Goal: Obtain resource: Obtain resource

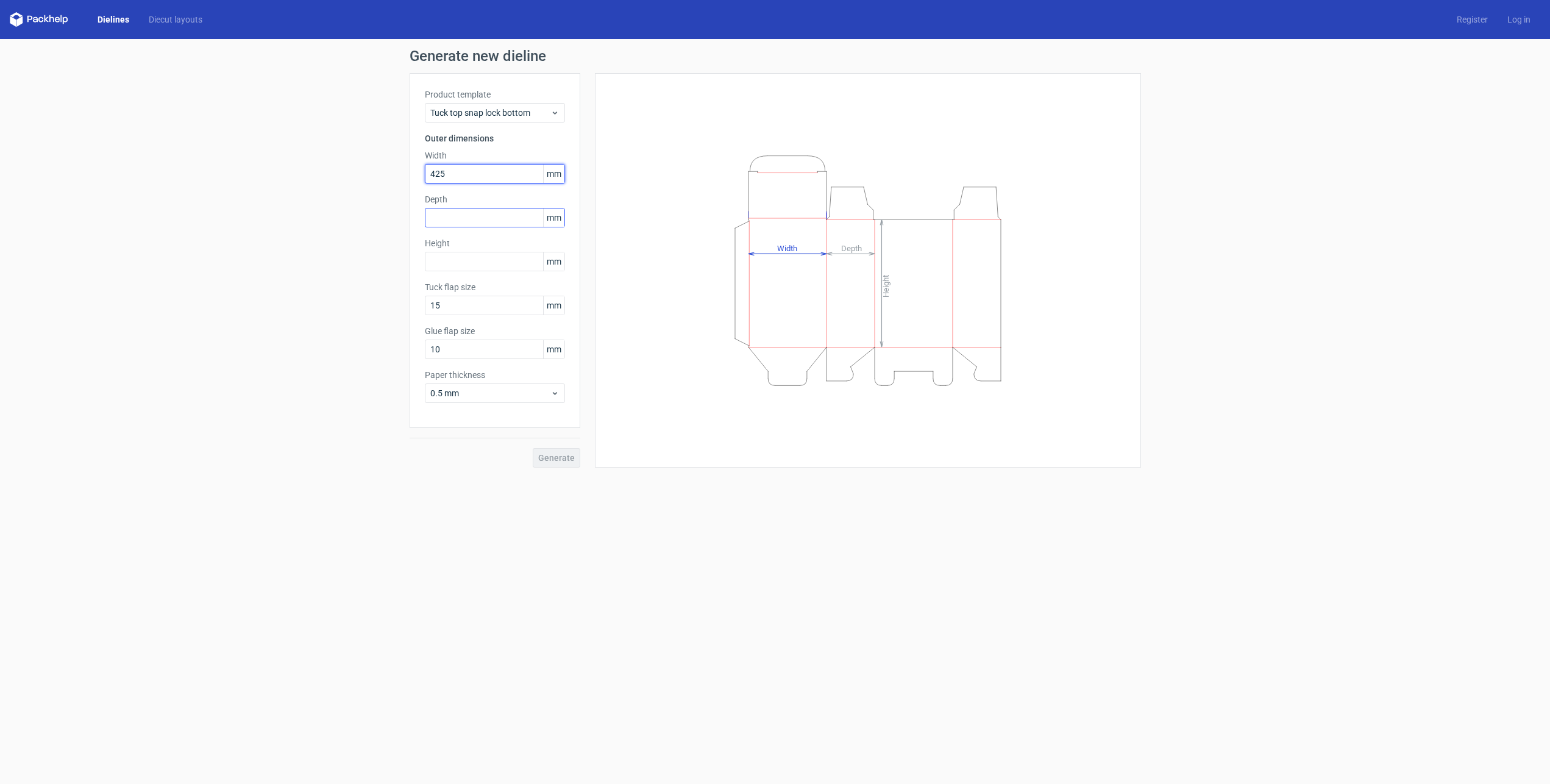
type input "425"
click at [483, 222] on input "text" at bounding box center [494, 218] width 140 height 20
type input "220"
click at [497, 268] on input "text" at bounding box center [494, 261] width 140 height 20
type input "215"
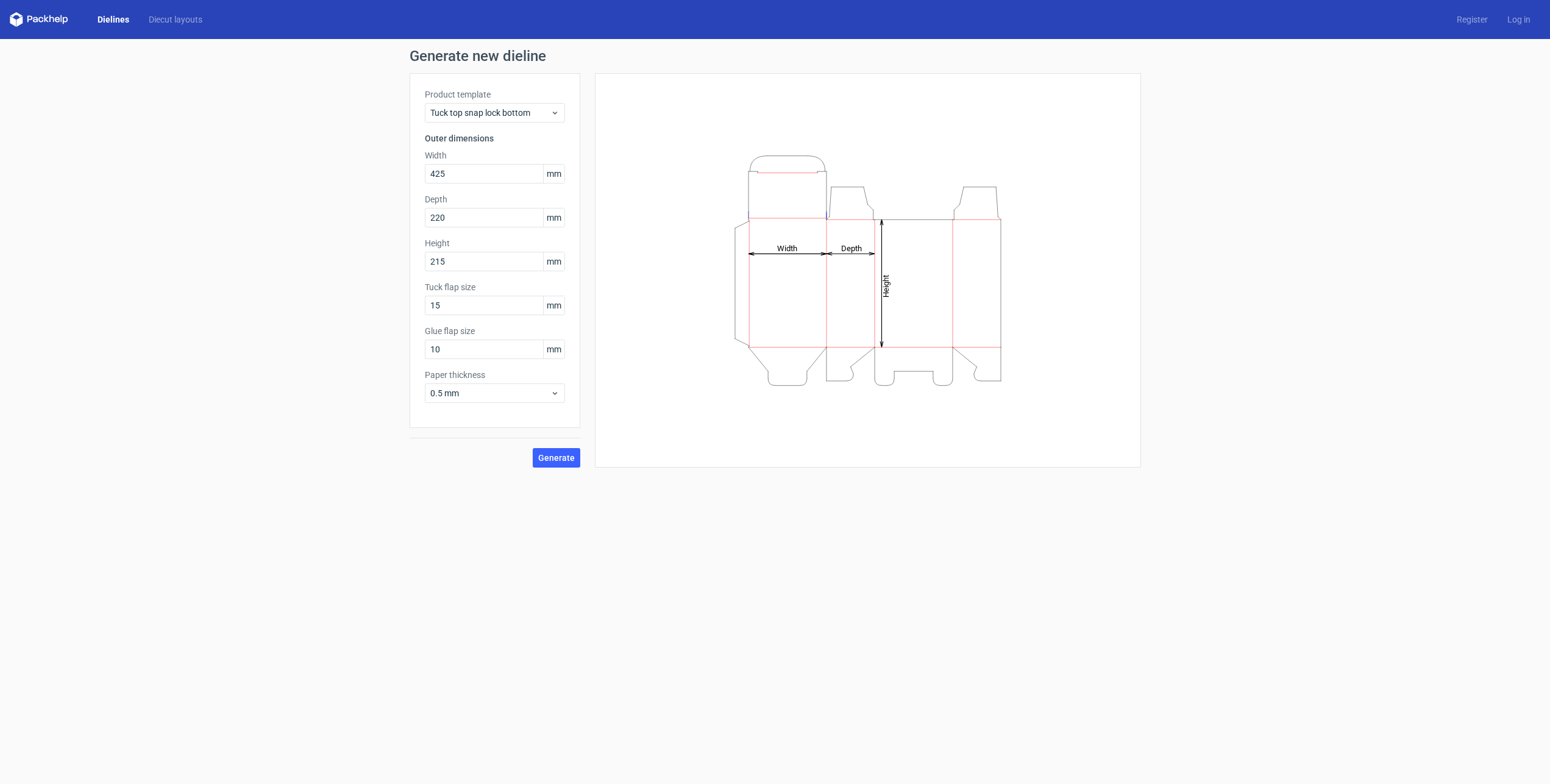
click at [624, 366] on div "Height Depth Width" at bounding box center [868, 270] width 515 height 364
click at [571, 116] on div "Product template Tuck top snap lock bottom Outer dimensions Width 425 mm Depth …" at bounding box center [495, 250] width 170 height 355
click at [560, 115] on div "Tuck top snap lock bottom" at bounding box center [494, 113] width 140 height 20
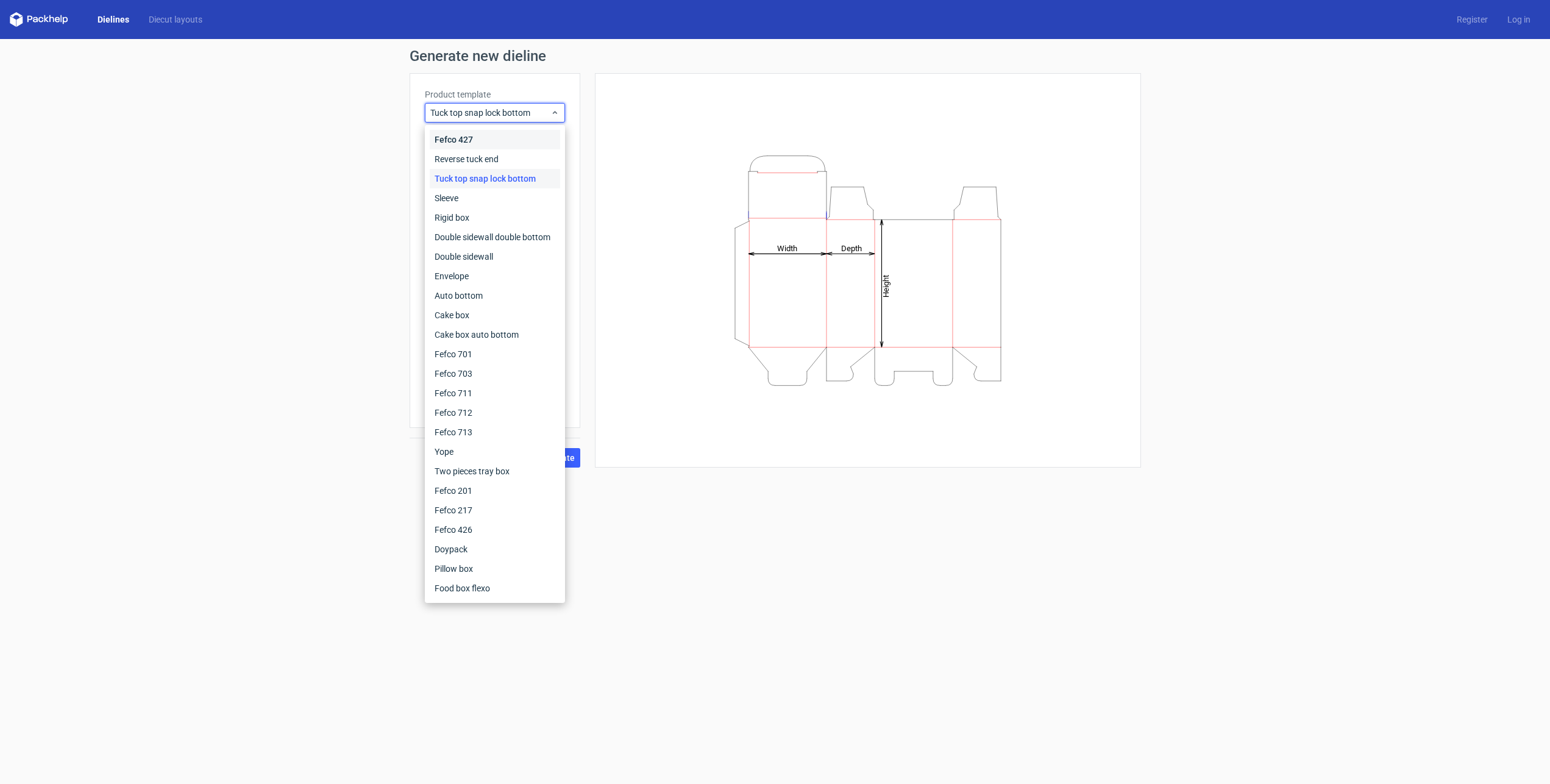
click at [492, 139] on div "Fefco 427" at bounding box center [494, 139] width 130 height 20
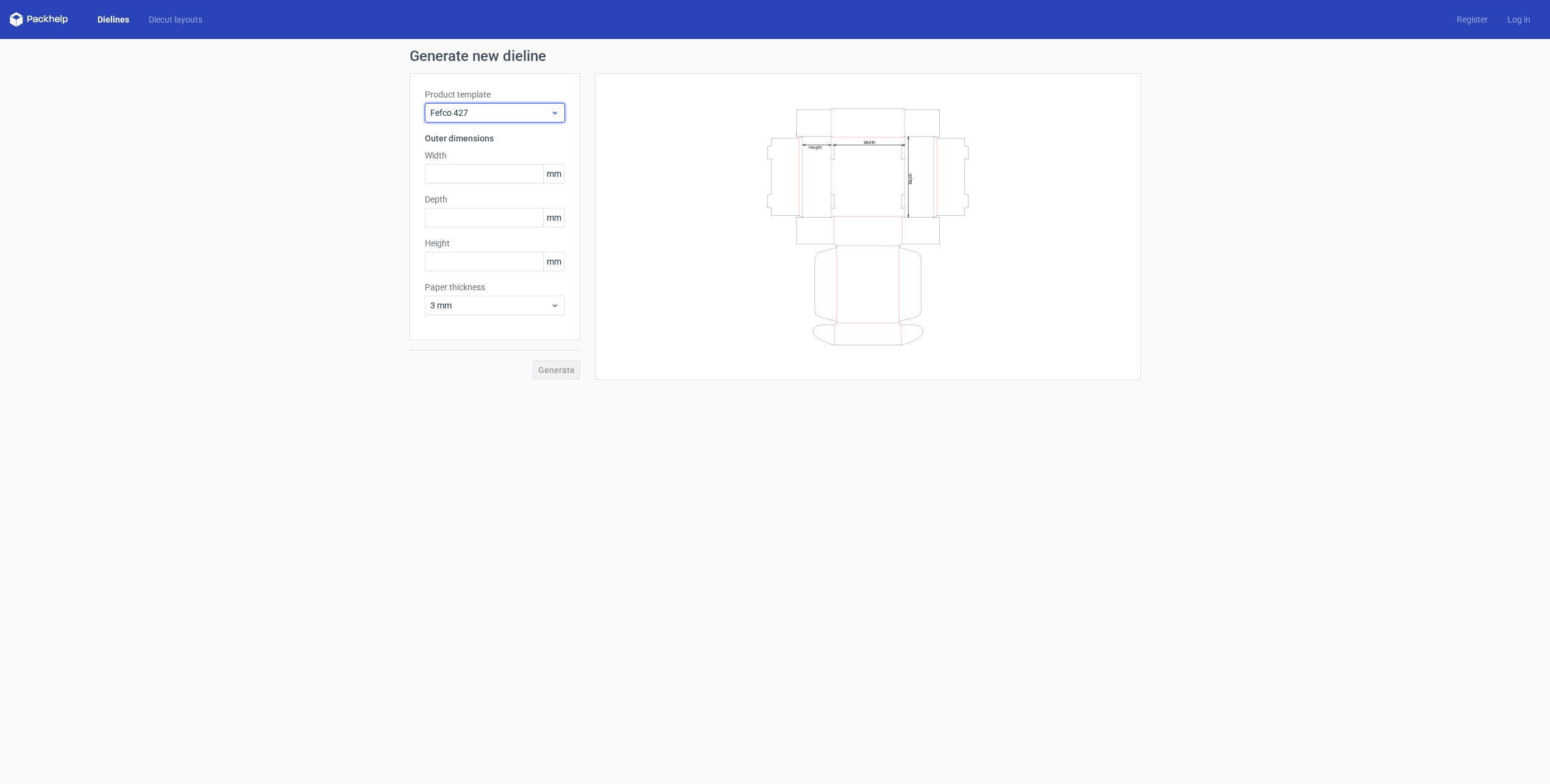
click at [555, 106] on div "Fefco 427" at bounding box center [494, 113] width 140 height 20
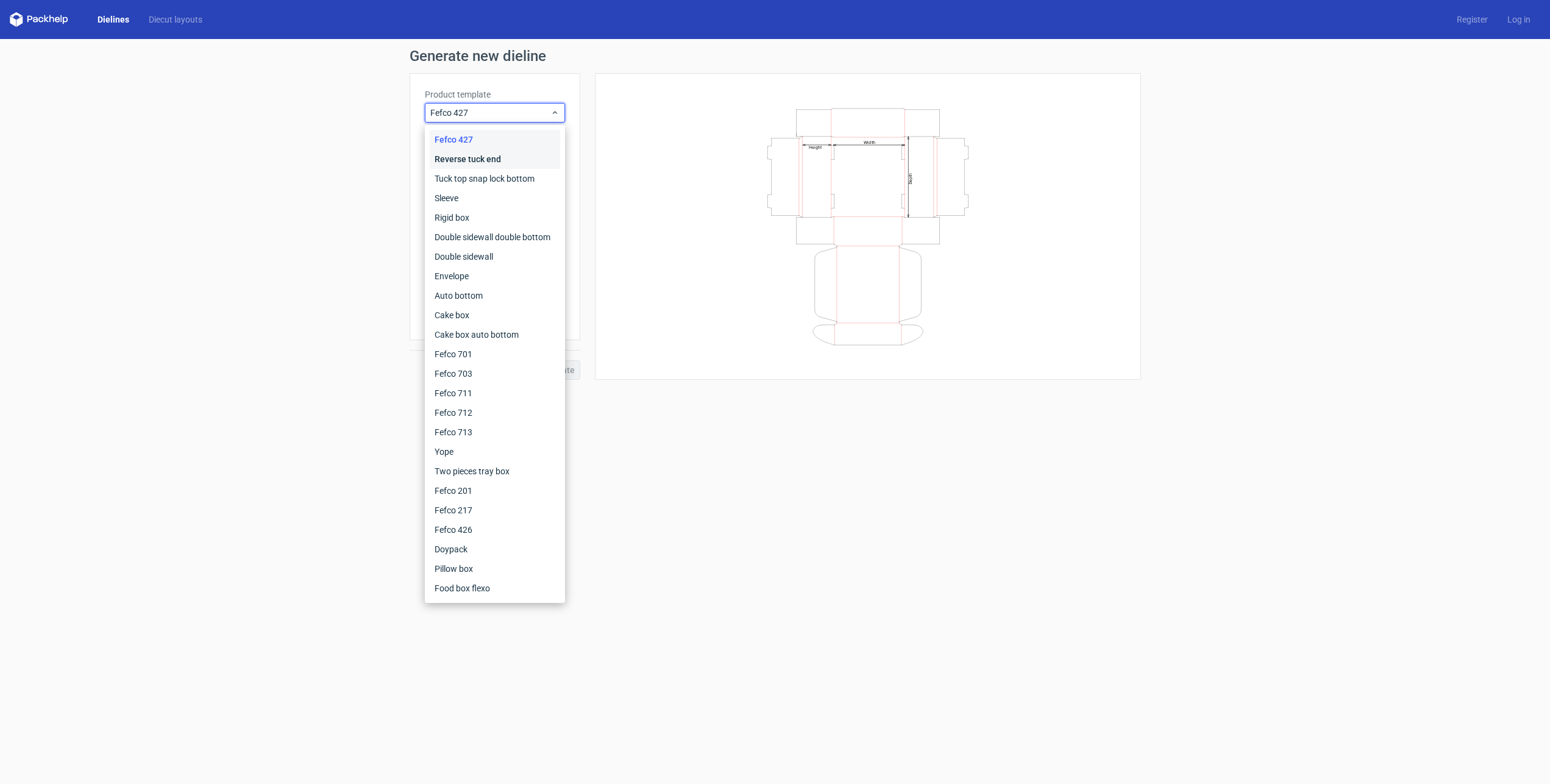
click at [481, 158] on div "Reverse tuck end" at bounding box center [494, 159] width 130 height 20
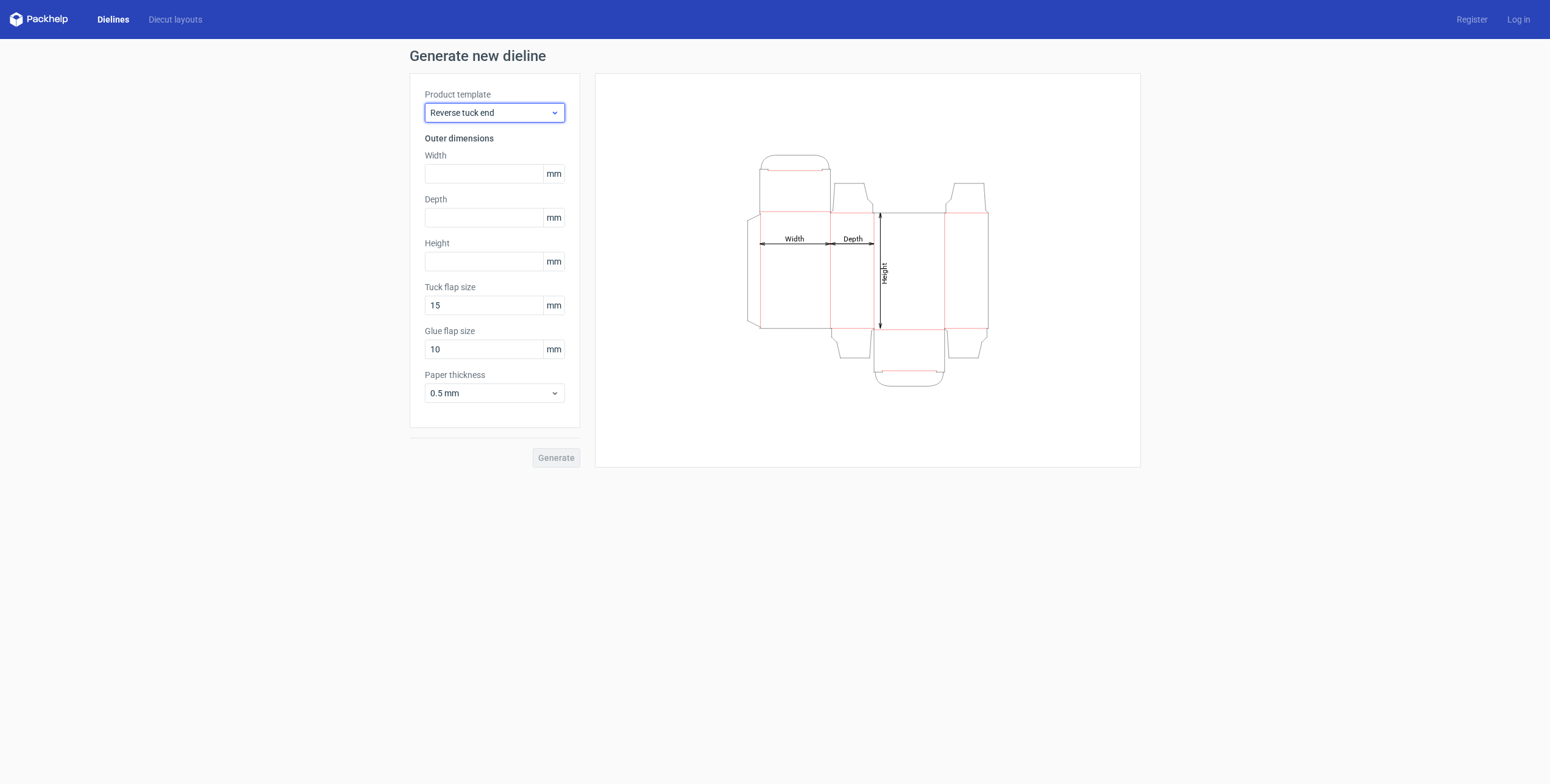
click at [552, 111] on use at bounding box center [554, 113] width 4 height 3
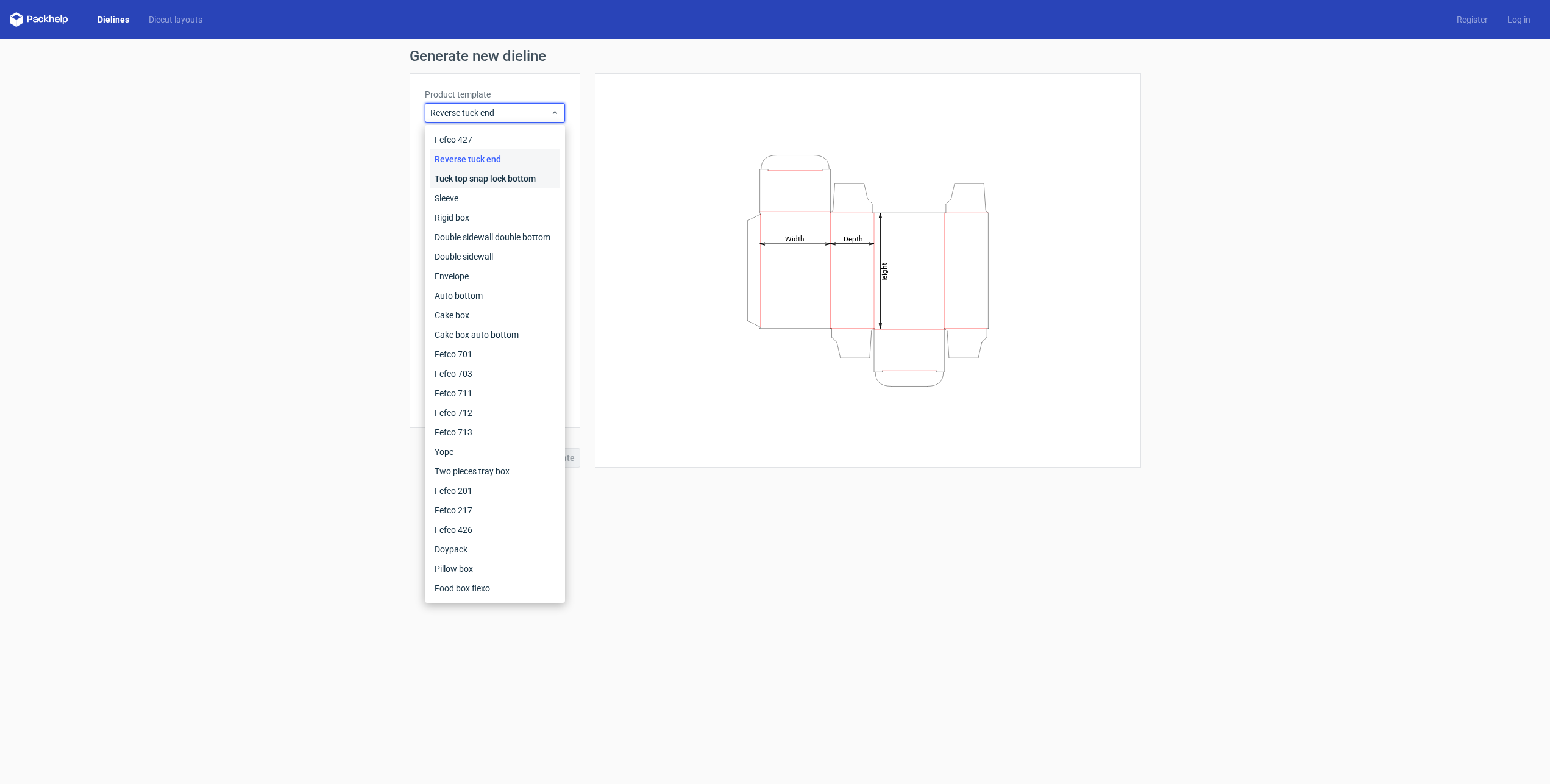
click at [494, 179] on div "Tuck top snap lock bottom" at bounding box center [494, 179] width 130 height 20
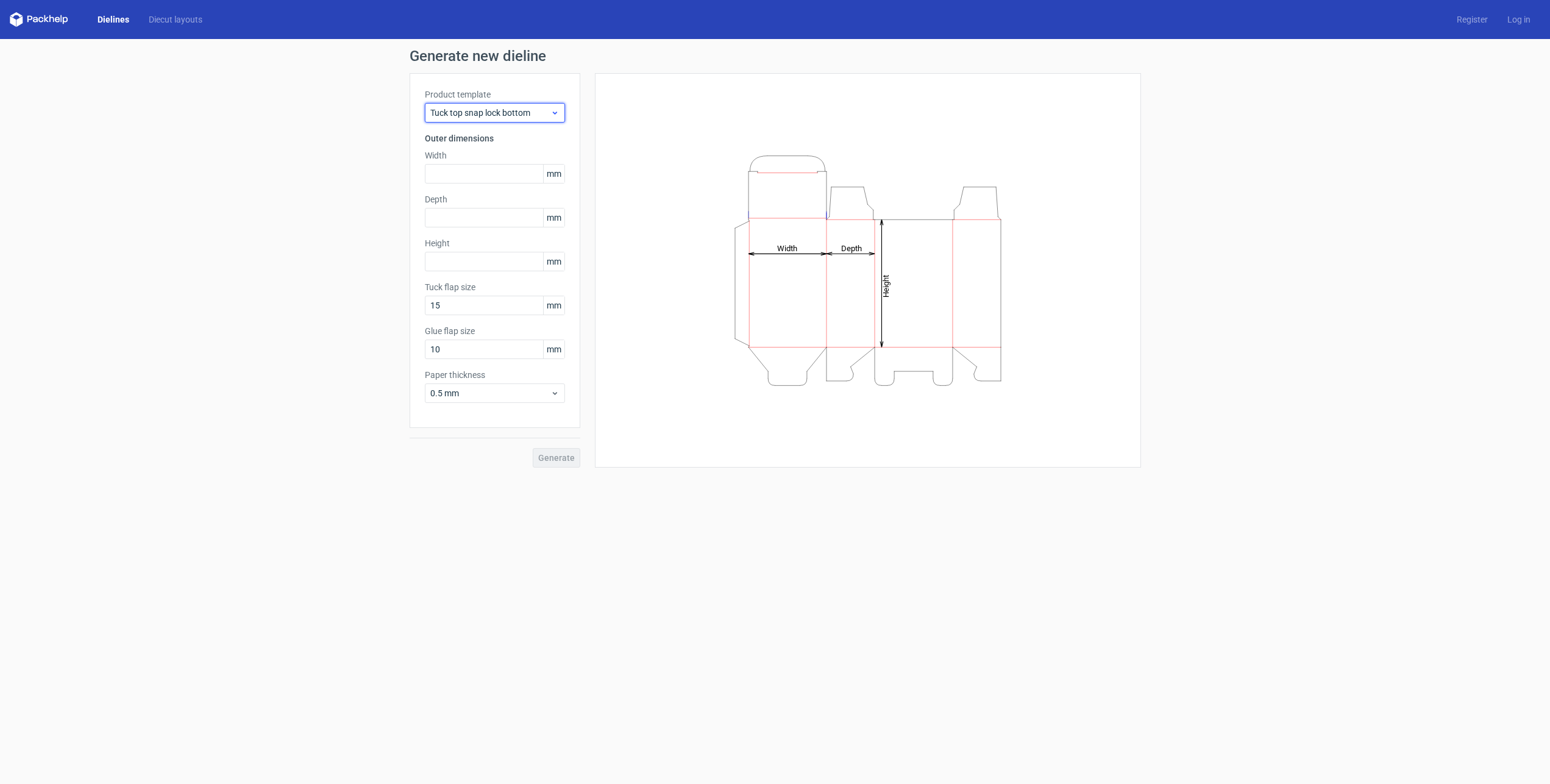
click at [548, 110] on span "Tuck top snap lock bottom" at bounding box center [490, 112] width 120 height 12
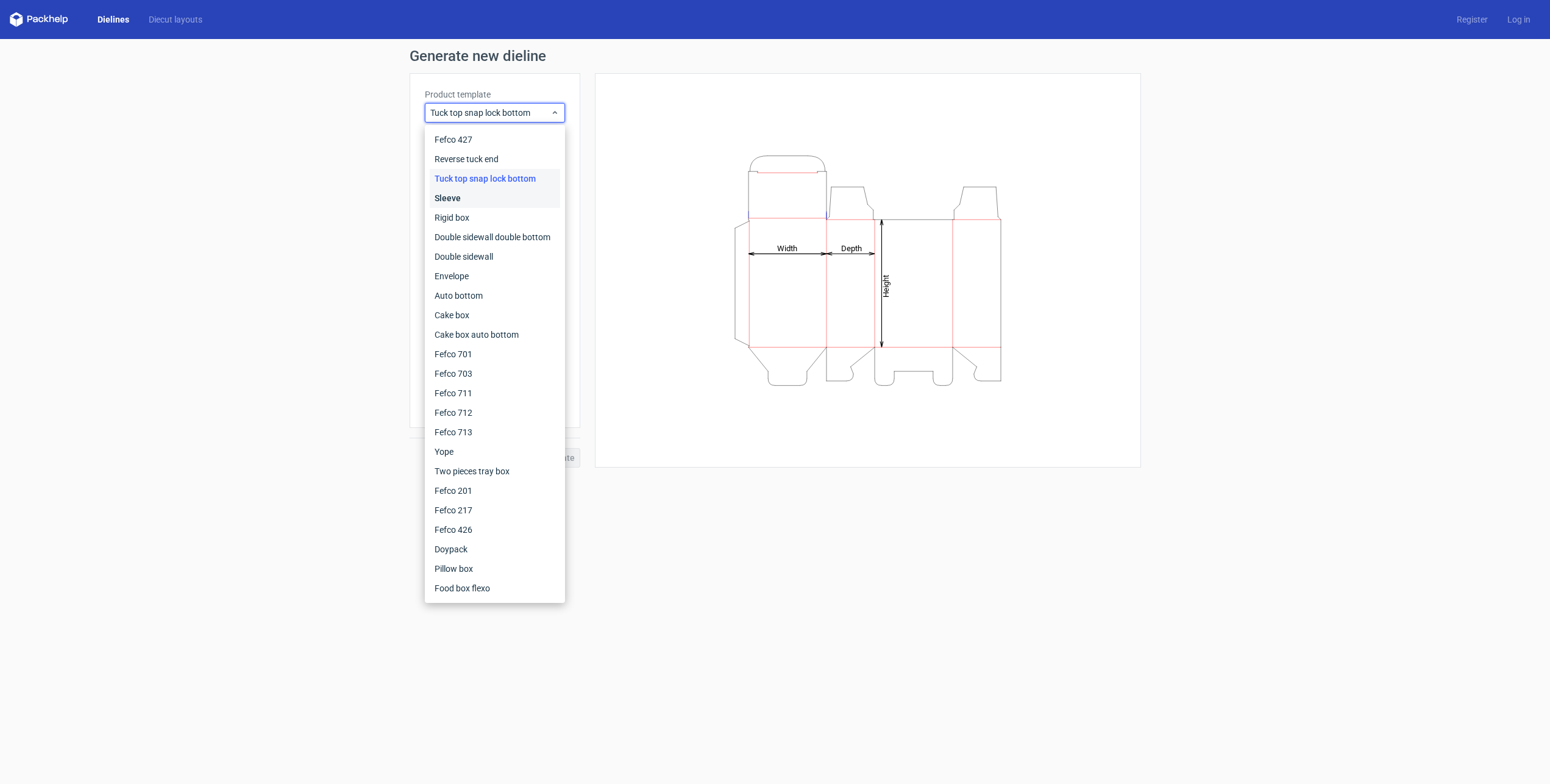
click at [478, 199] on div "Sleeve" at bounding box center [494, 198] width 130 height 20
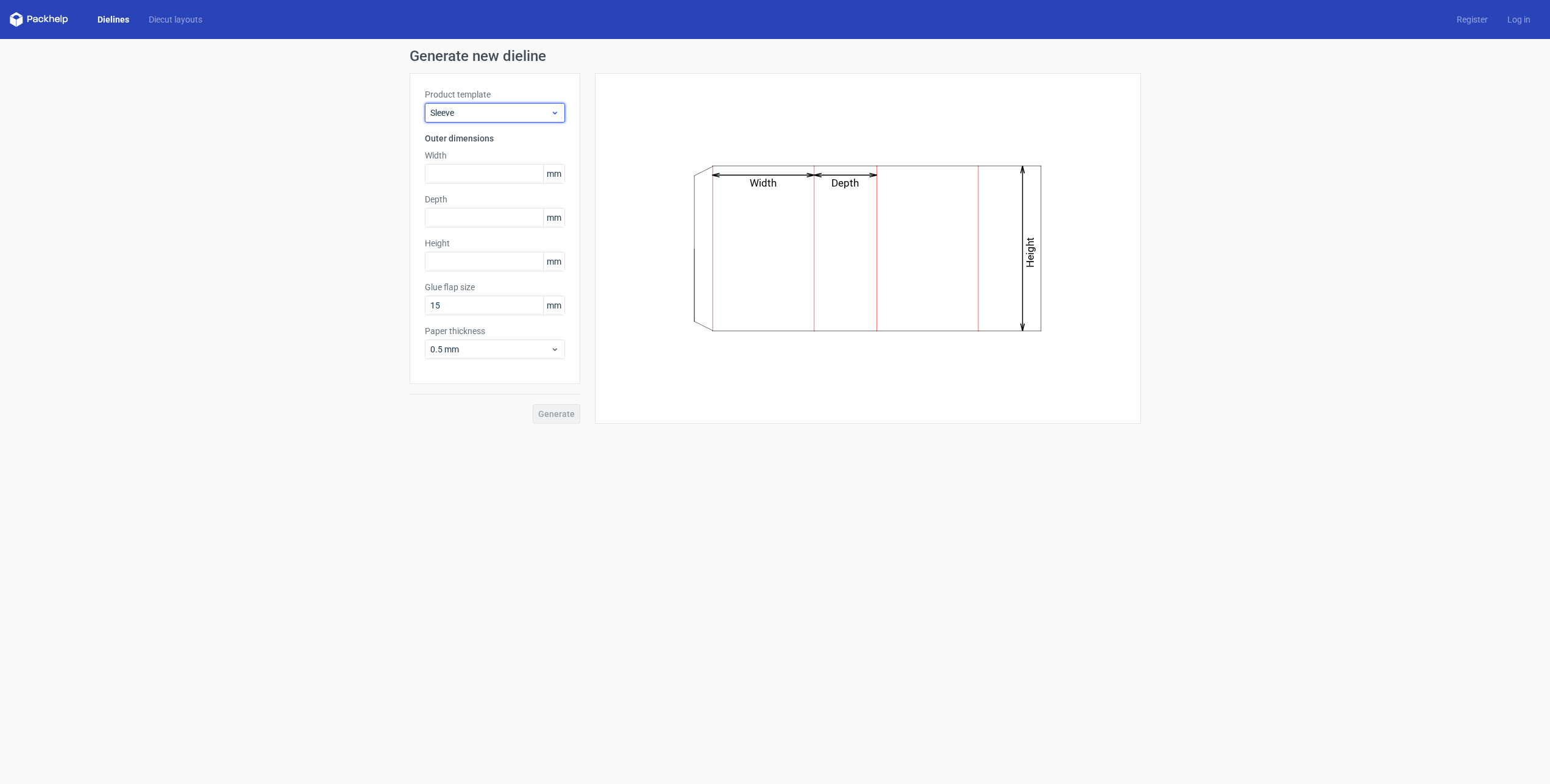
click at [555, 105] on div "Sleeve" at bounding box center [494, 113] width 140 height 20
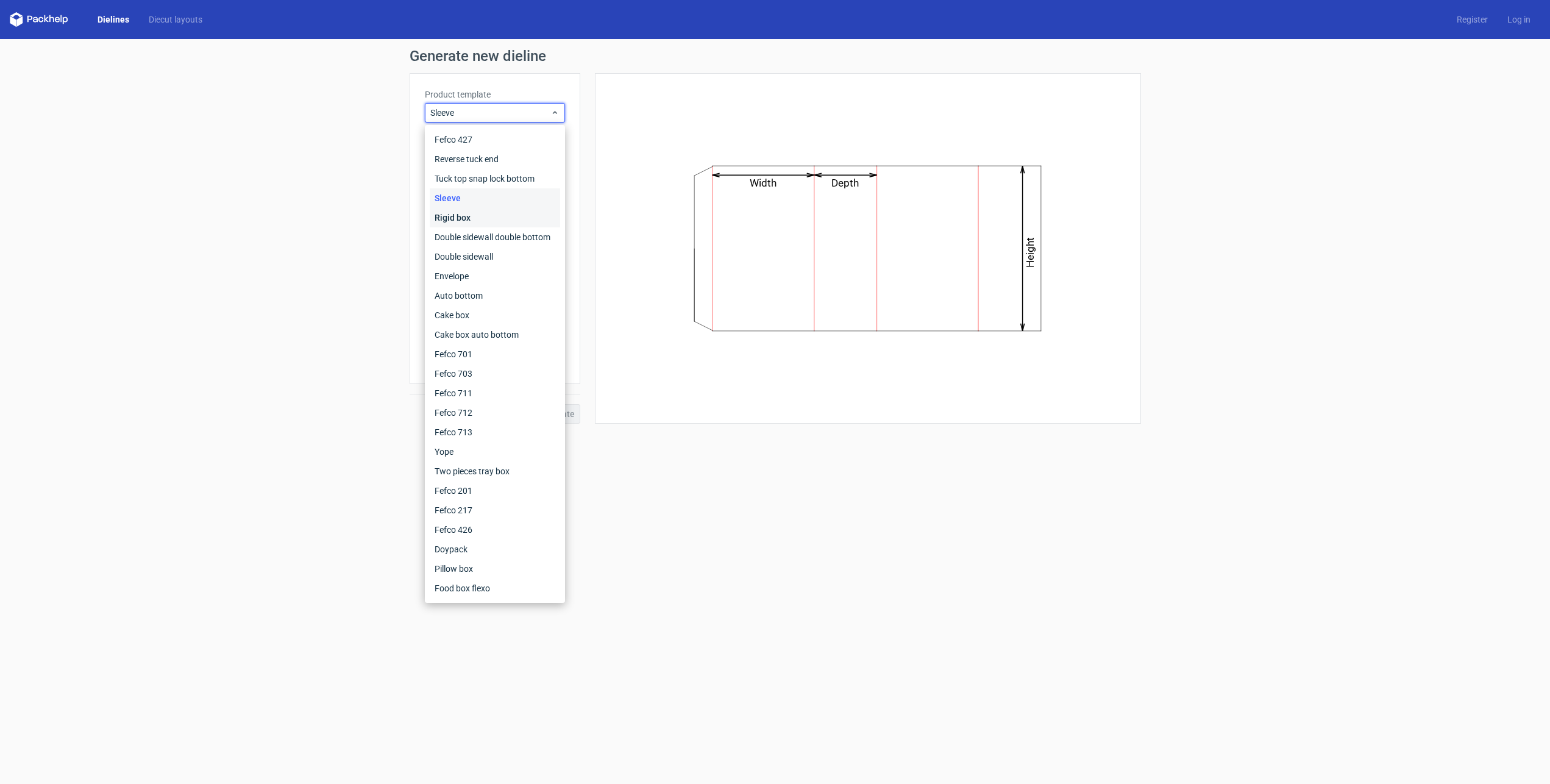
click at [494, 216] on div "Rigid box" at bounding box center [494, 218] width 130 height 20
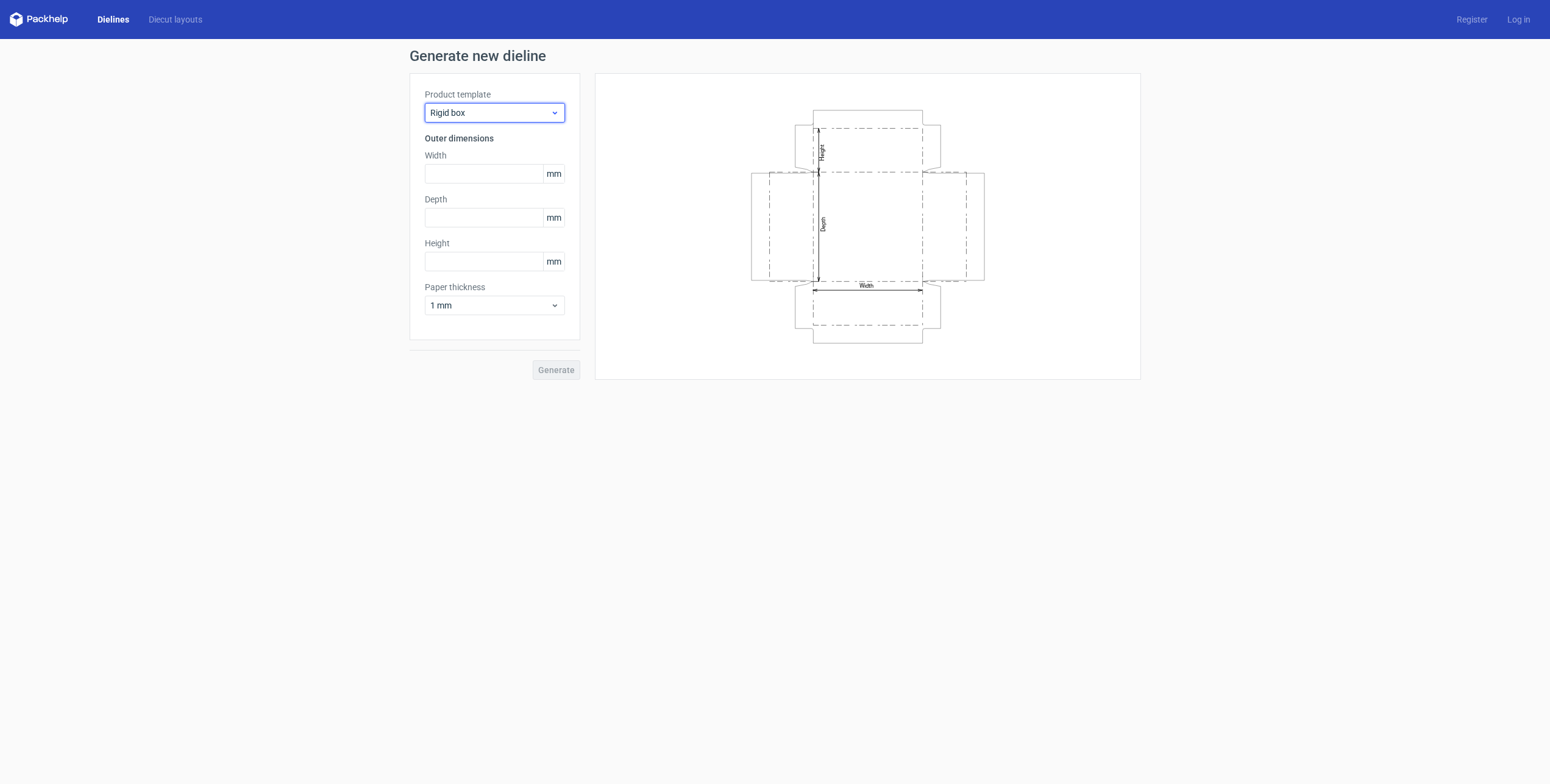
click at [557, 113] on icon at bounding box center [555, 113] width 9 height 10
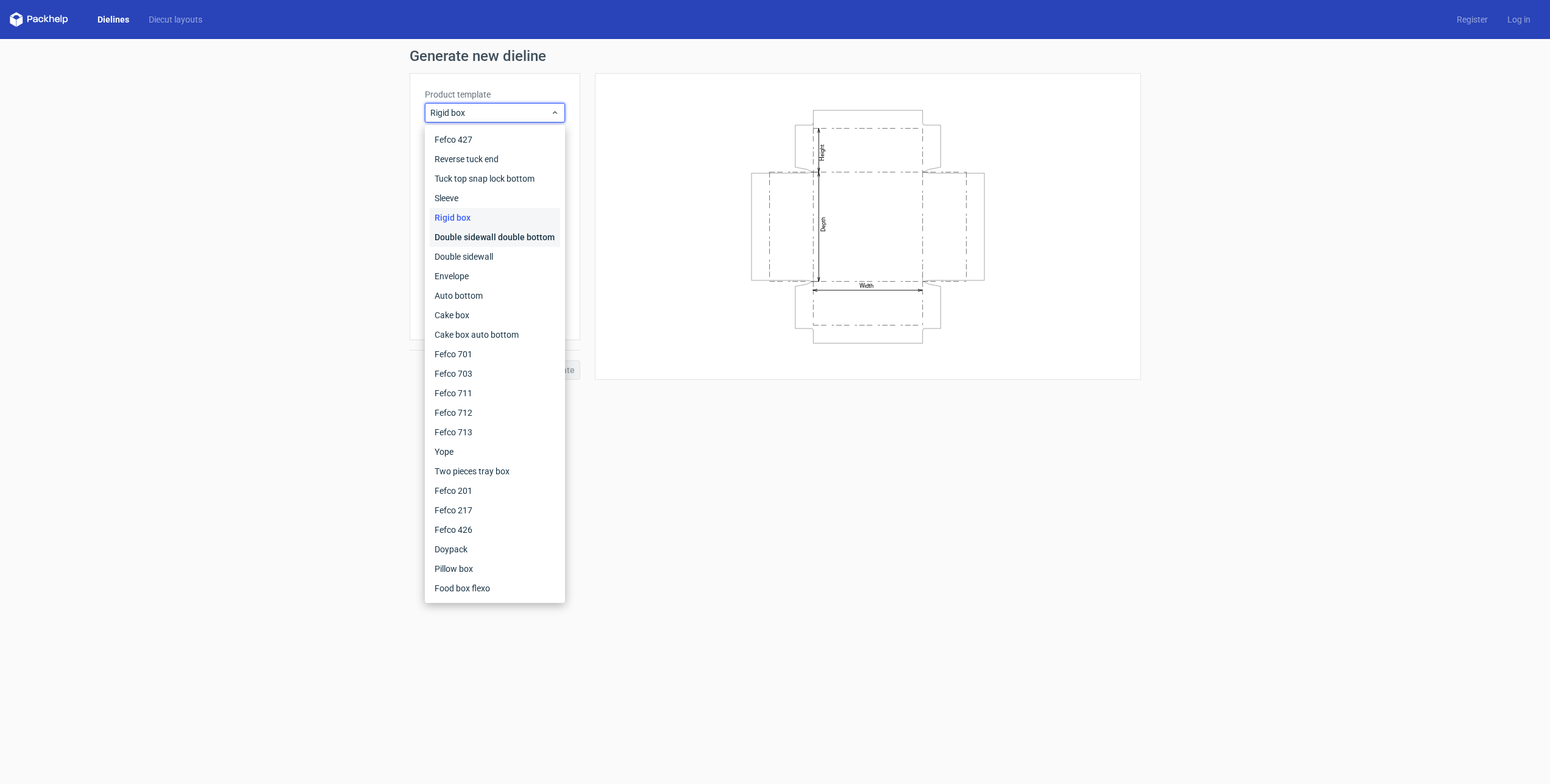
click at [505, 238] on div "Double sidewall double bottom" at bounding box center [494, 237] width 130 height 20
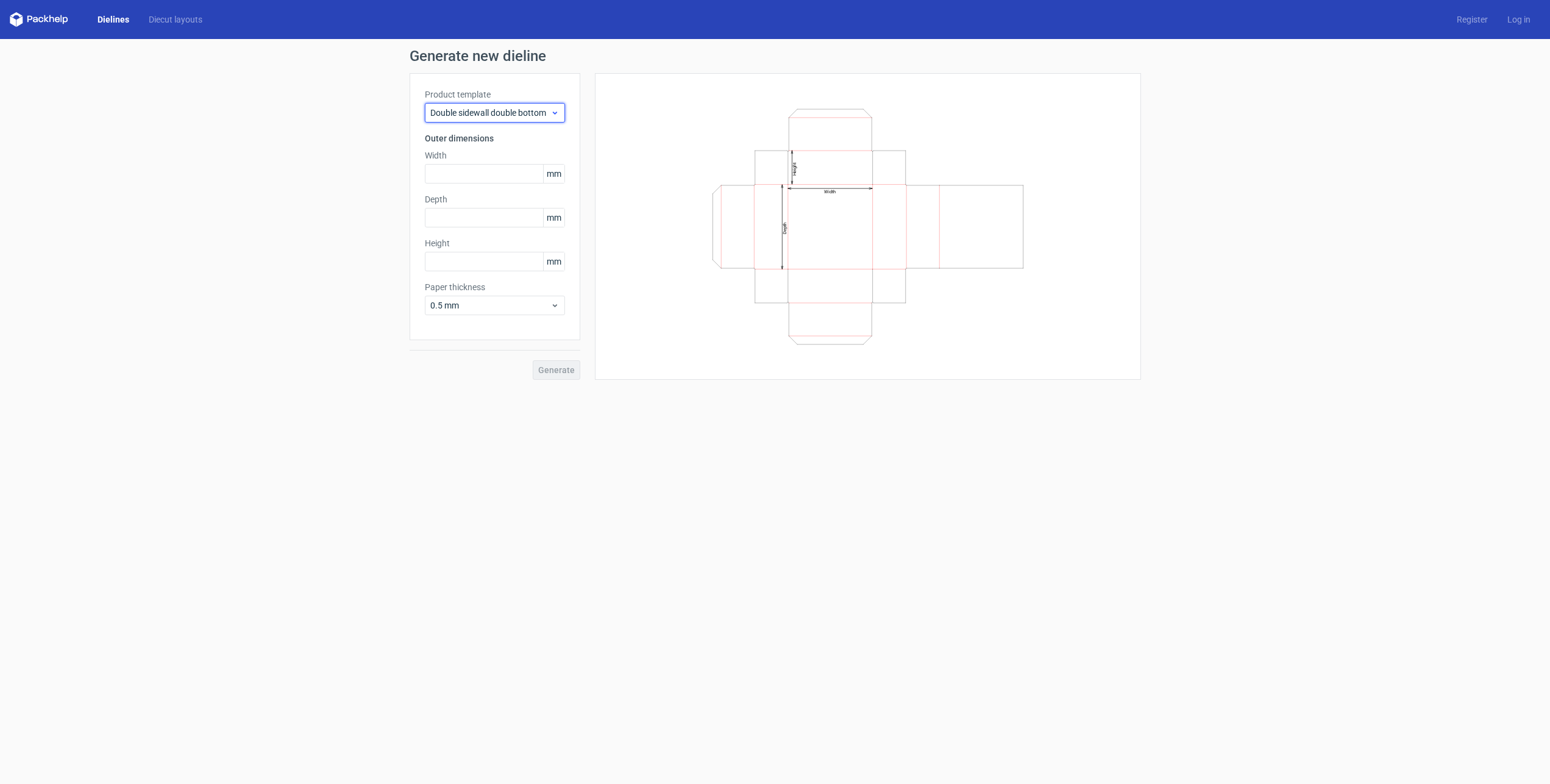
click at [555, 116] on icon at bounding box center [555, 113] width 9 height 10
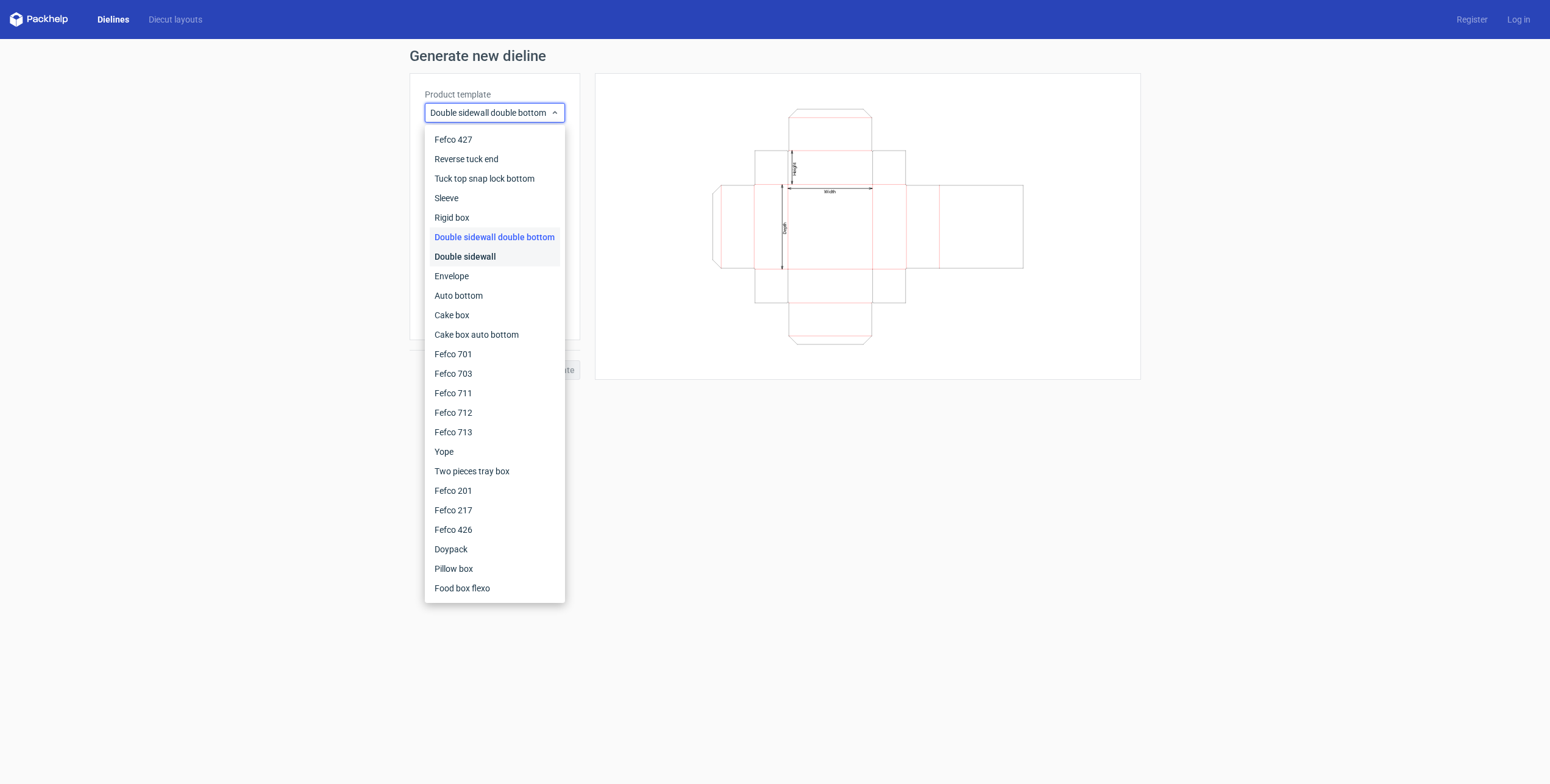
click at [498, 259] on div "Double sidewall" at bounding box center [494, 256] width 130 height 20
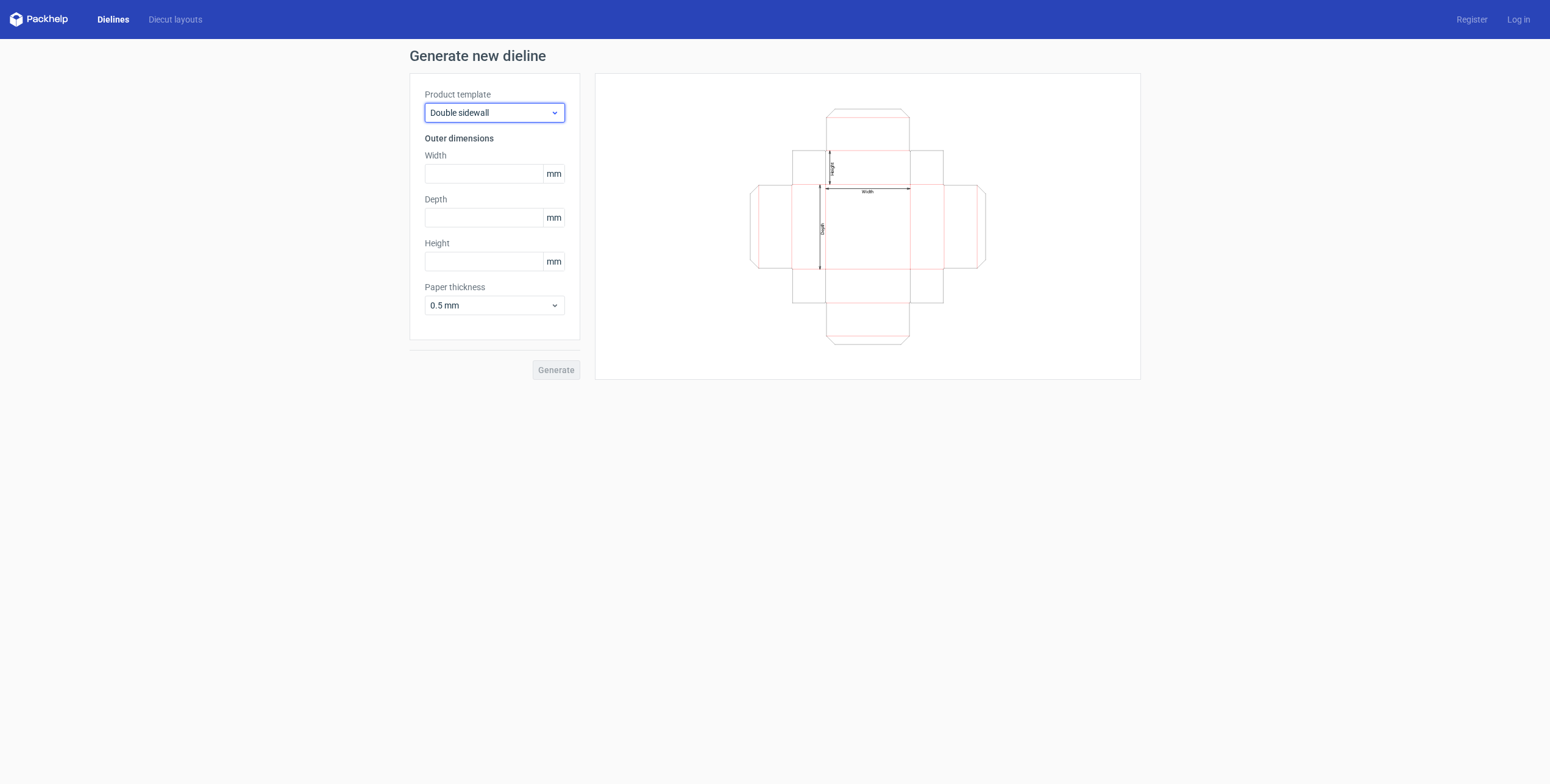
click at [555, 116] on icon at bounding box center [555, 113] width 9 height 10
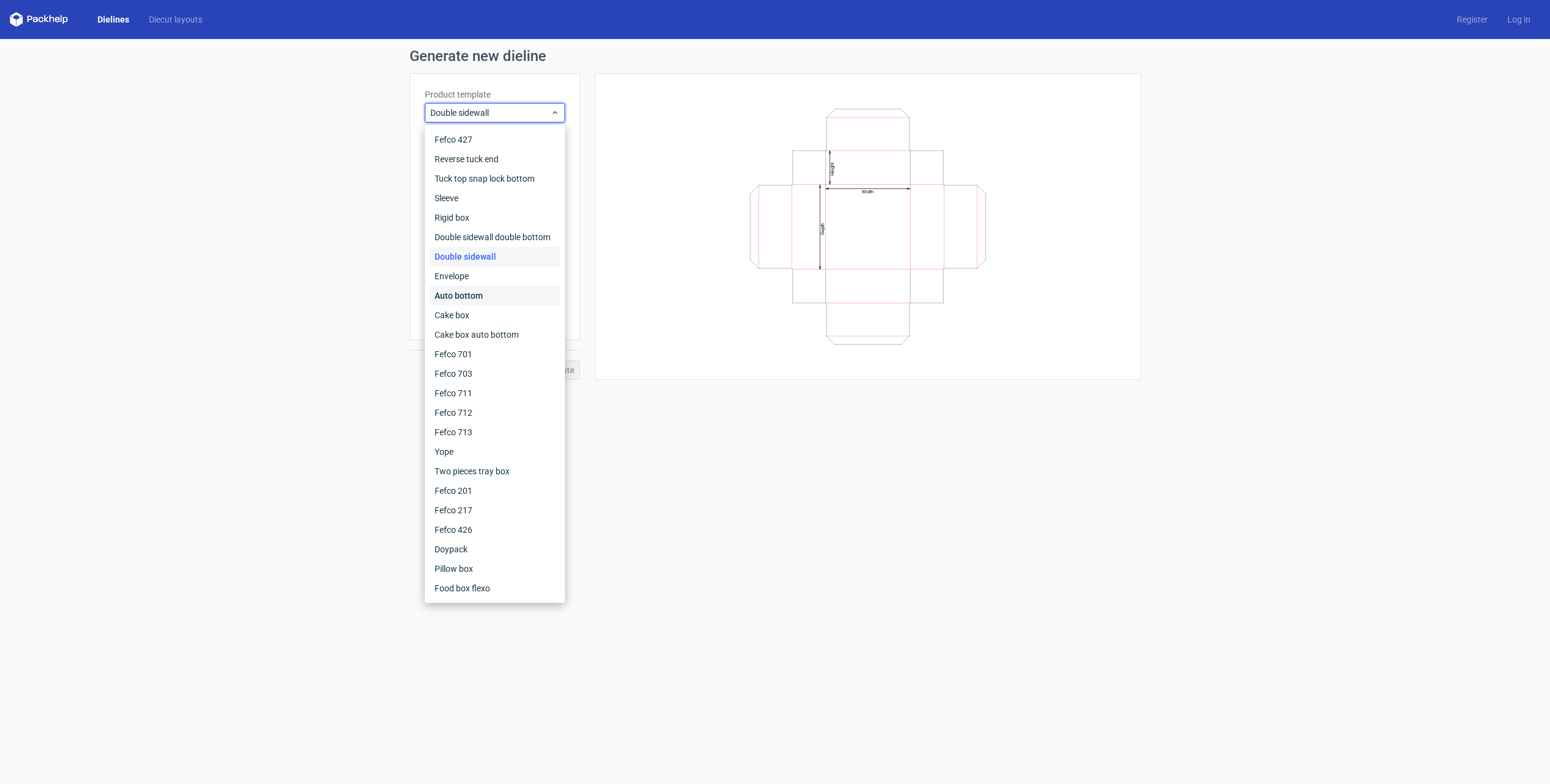
click at [468, 286] on div "Auto bottom" at bounding box center [494, 296] width 130 height 20
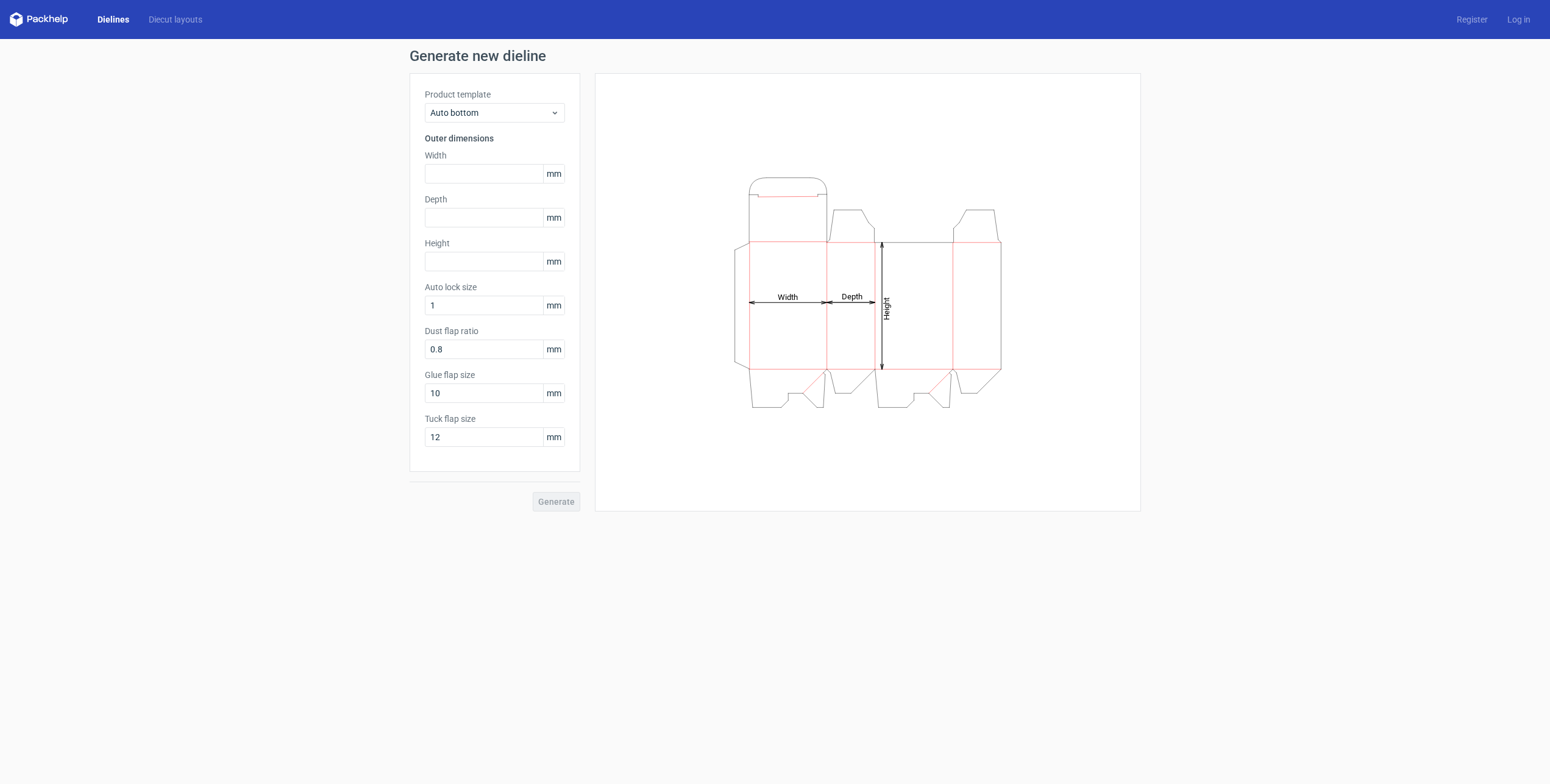
click at [468, 287] on label "Auto lock size" at bounding box center [494, 287] width 140 height 12
click at [554, 108] on icon at bounding box center [555, 113] width 9 height 10
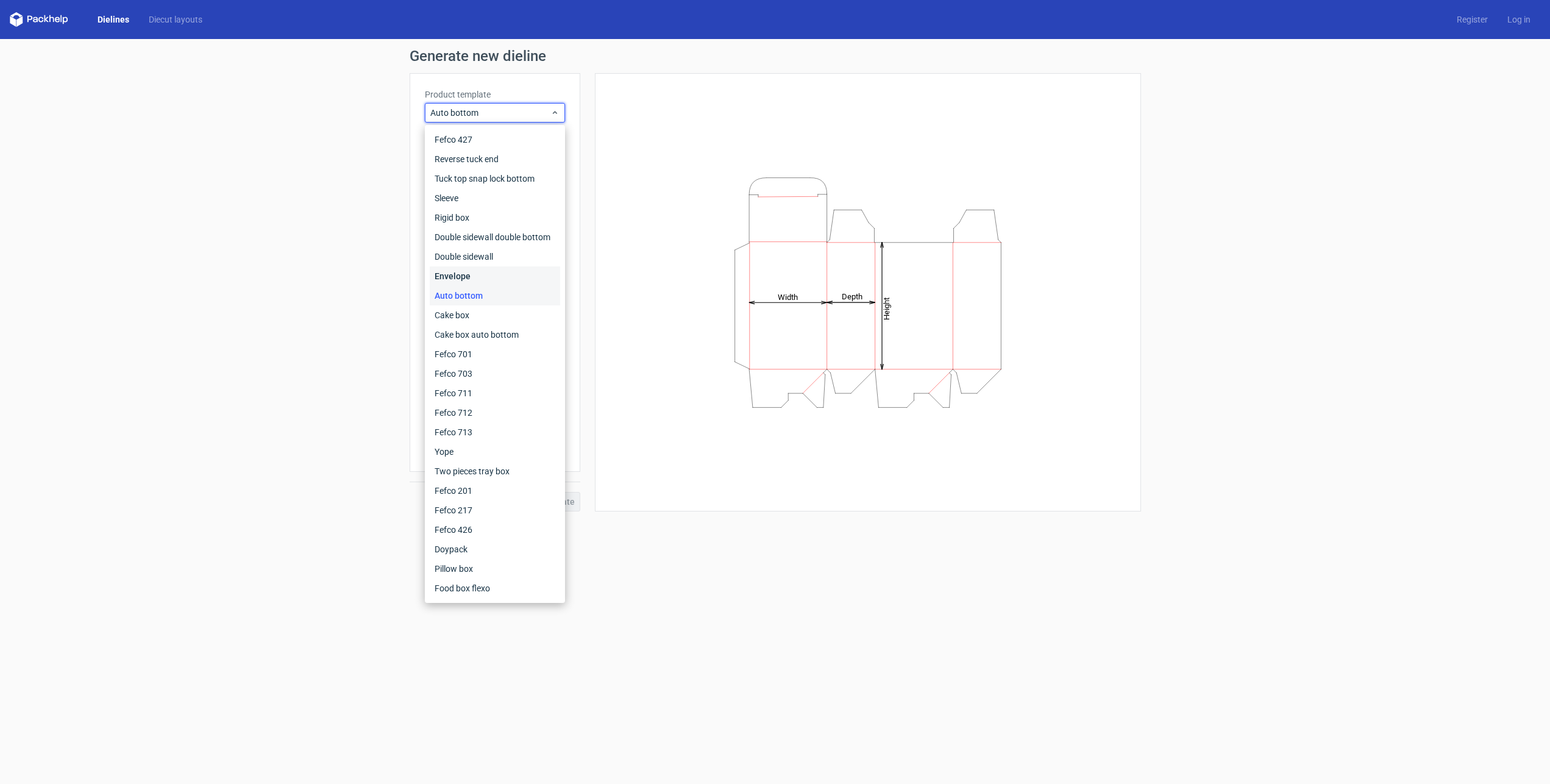
click at [472, 282] on div "Envelope" at bounding box center [494, 276] width 130 height 20
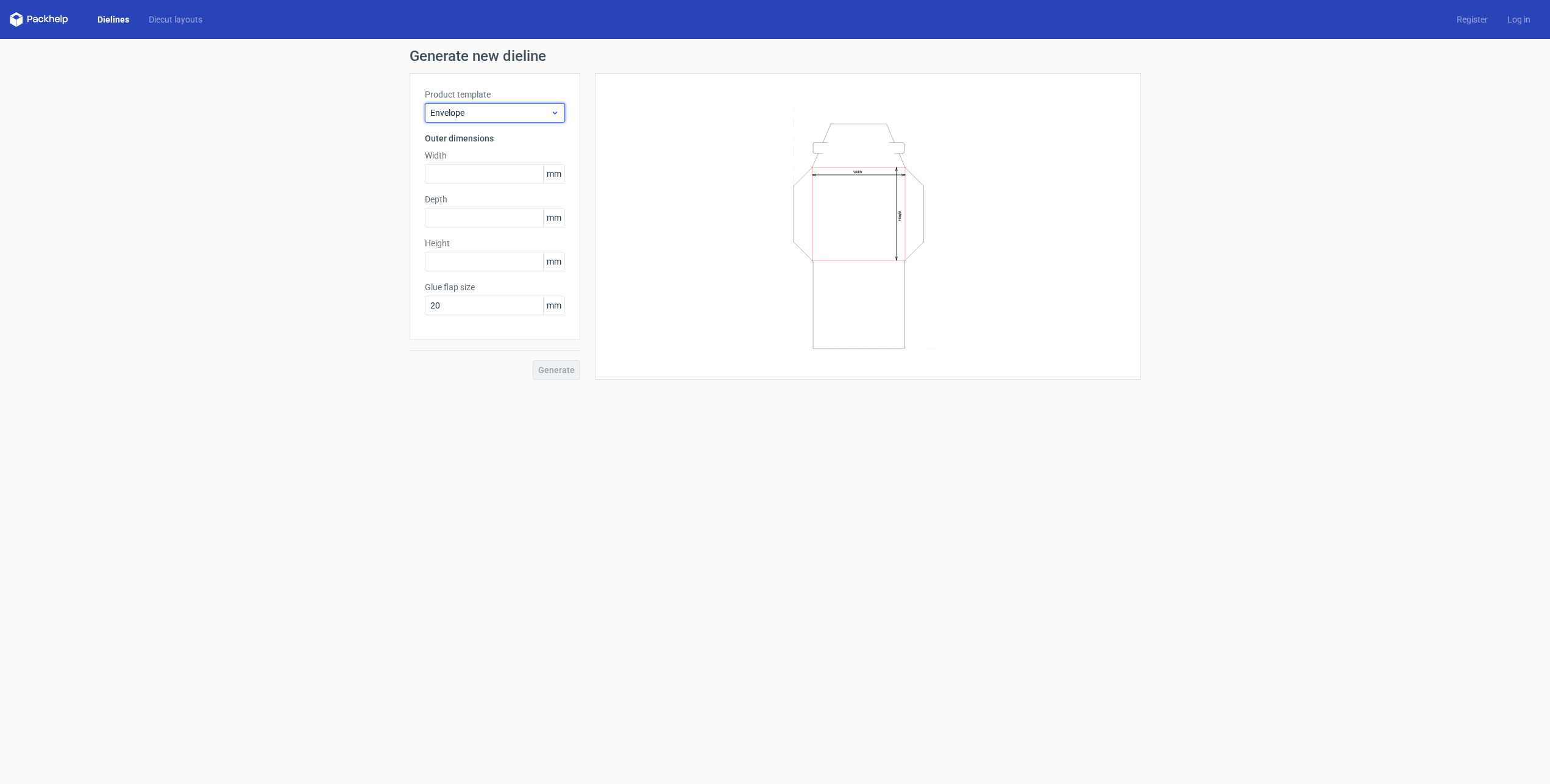
click at [557, 112] on icon at bounding box center [555, 113] width 9 height 10
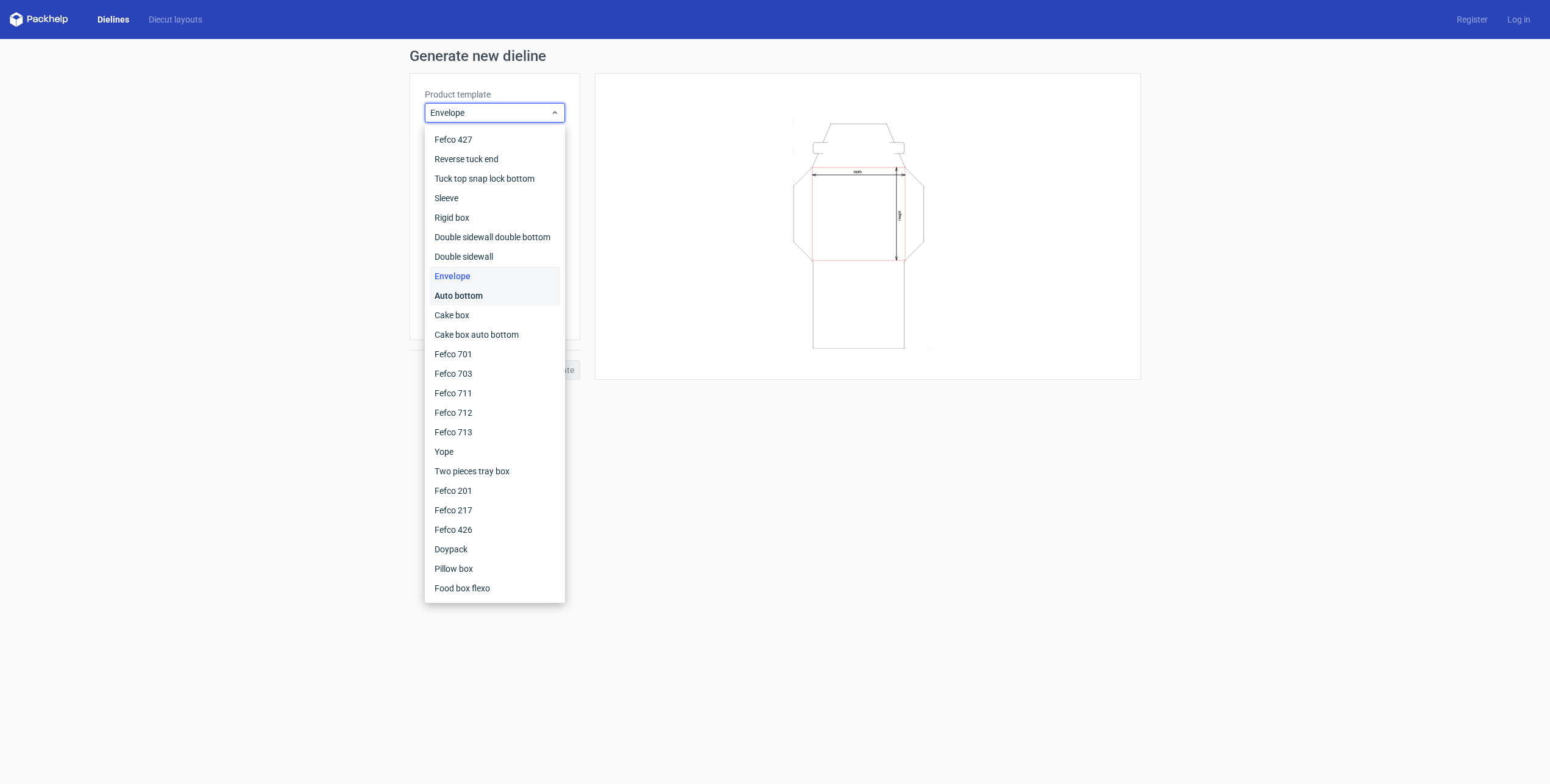
click at [475, 294] on div "Auto bottom" at bounding box center [494, 296] width 130 height 20
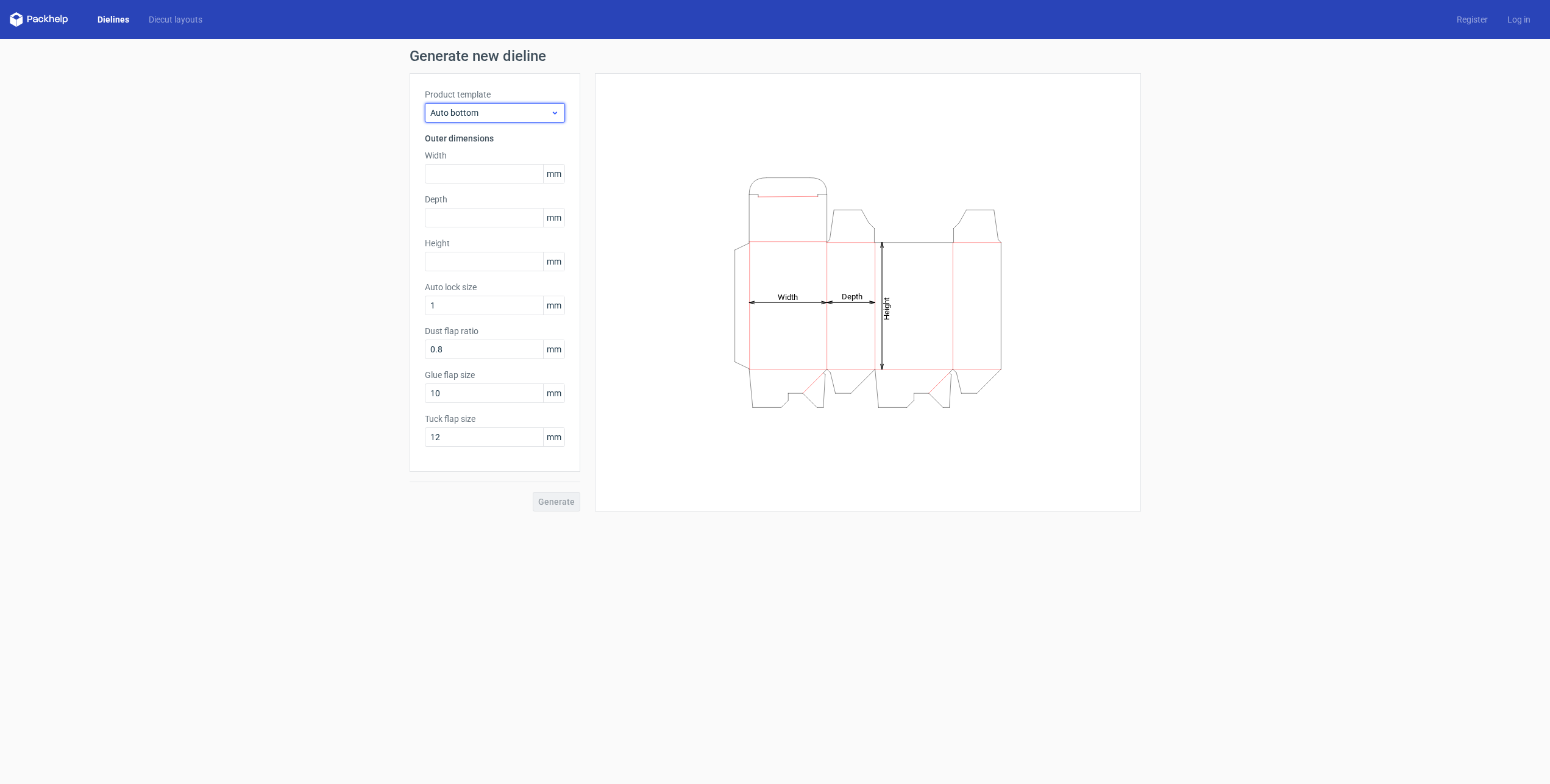
click at [555, 103] on div "Auto bottom" at bounding box center [494, 113] width 140 height 20
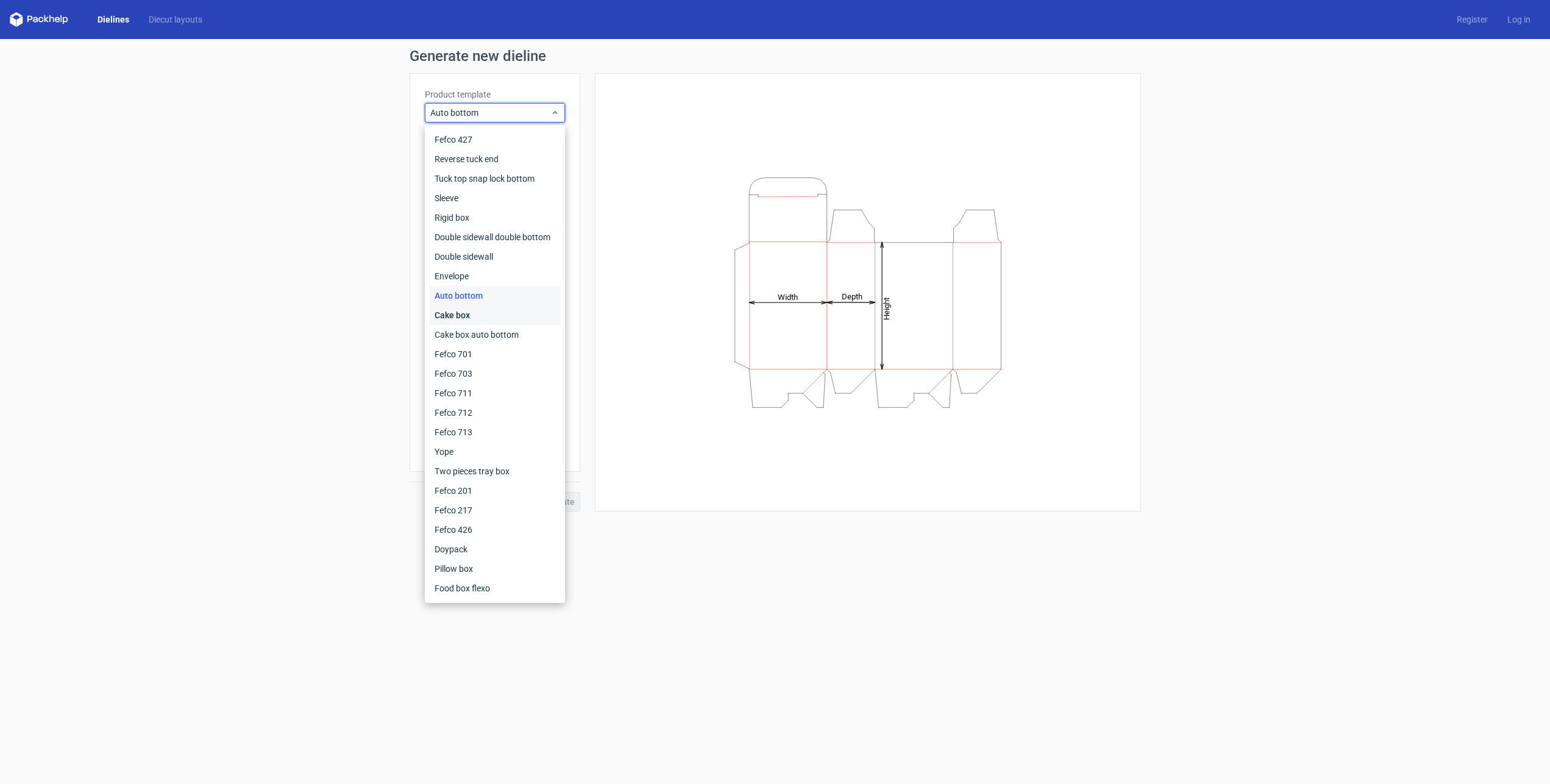
click at [478, 315] on div "Cake box" at bounding box center [494, 315] width 130 height 20
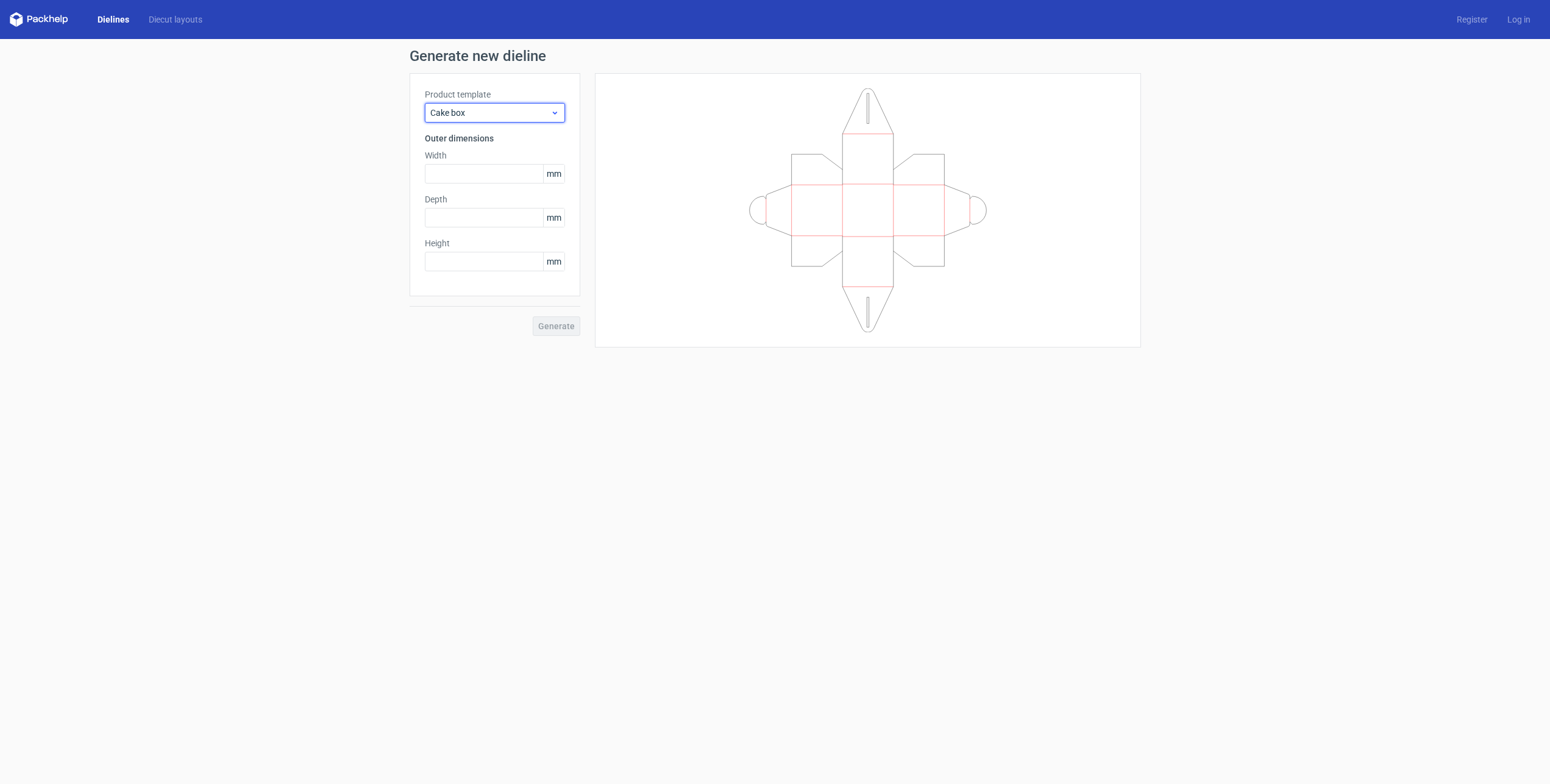
click at [555, 113] on icon at bounding box center [555, 113] width 9 height 10
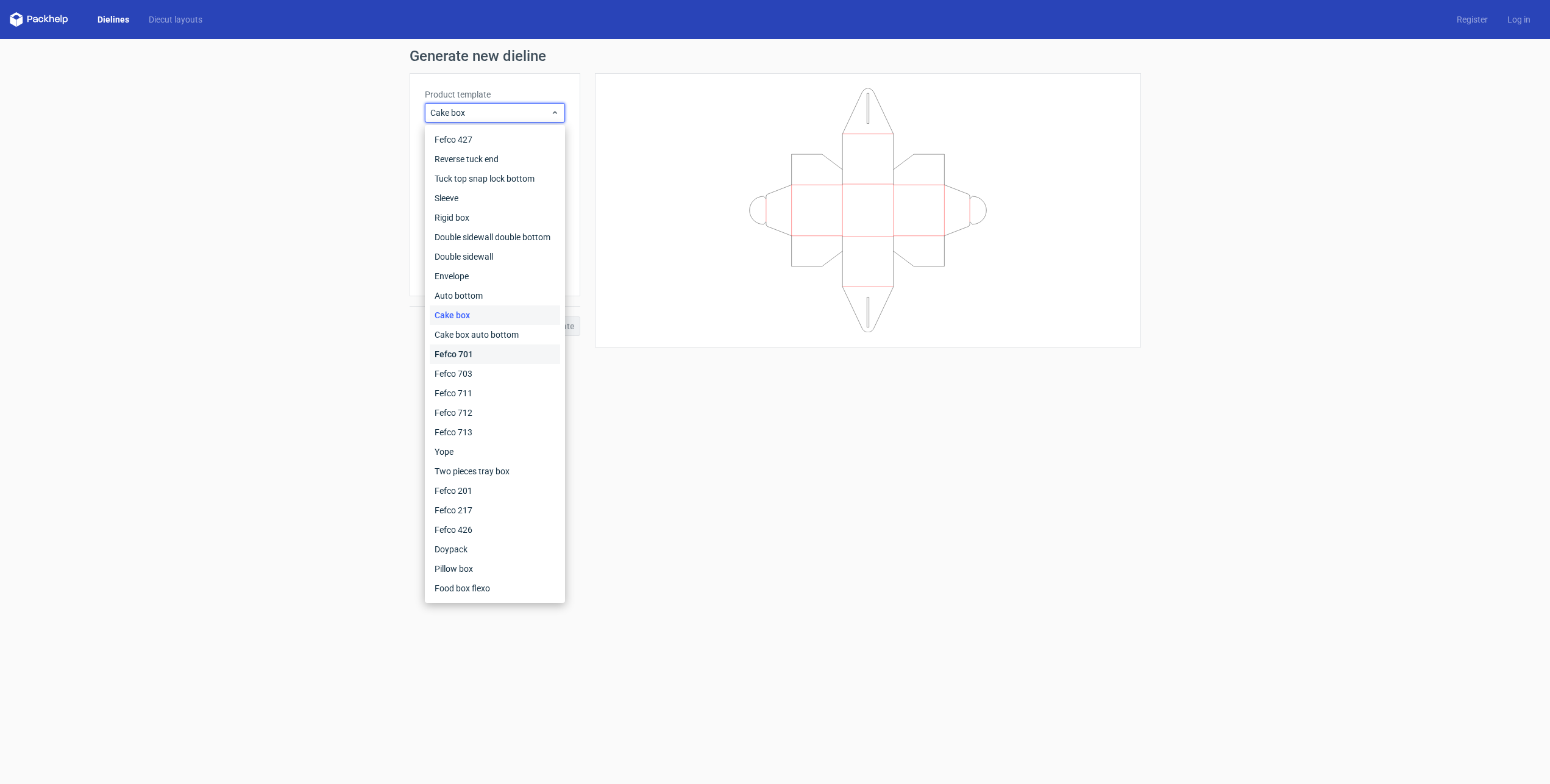
click at [476, 356] on div "Fefco 701" at bounding box center [494, 354] width 130 height 20
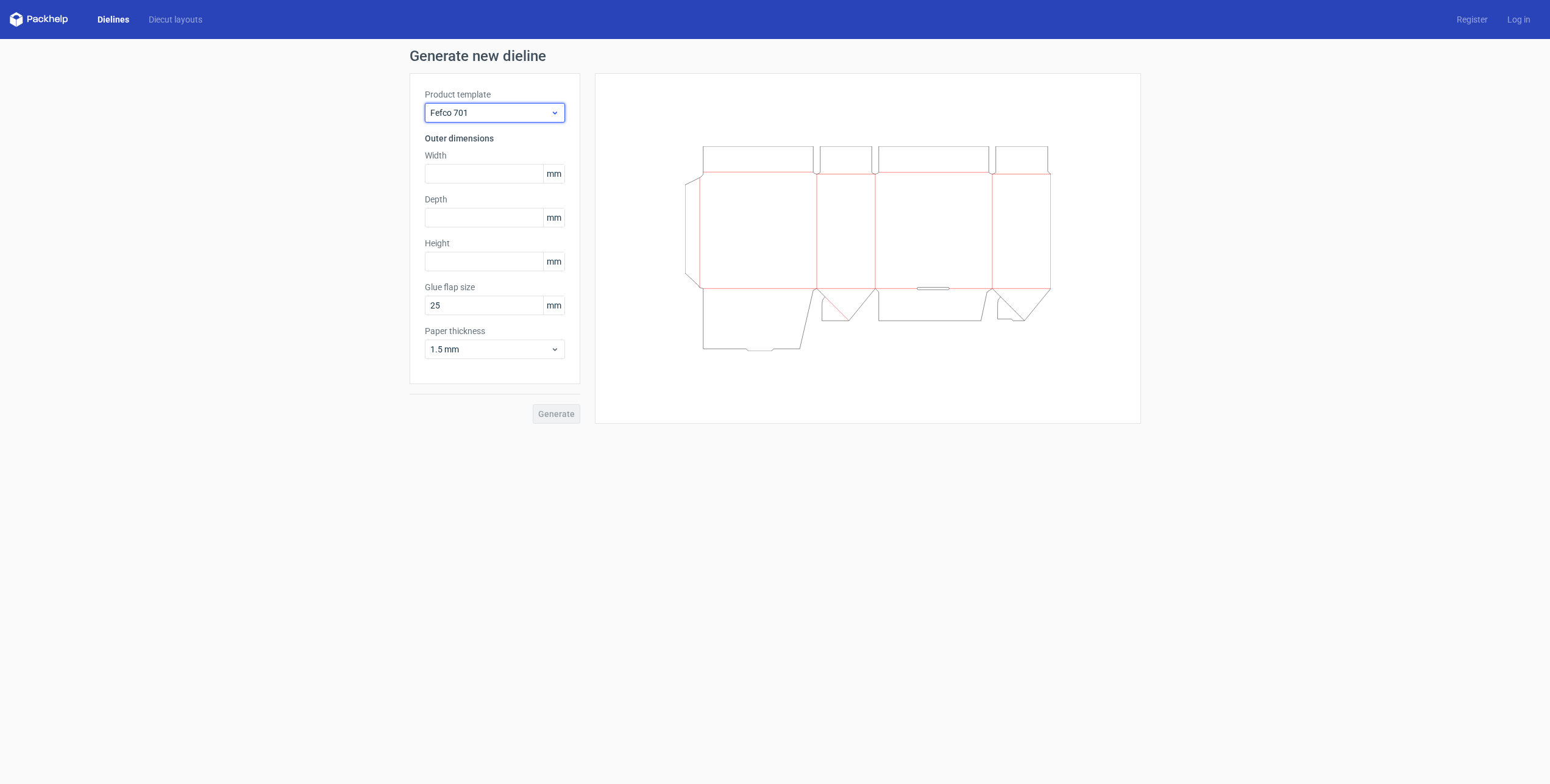
click at [559, 113] on icon at bounding box center [555, 113] width 9 height 10
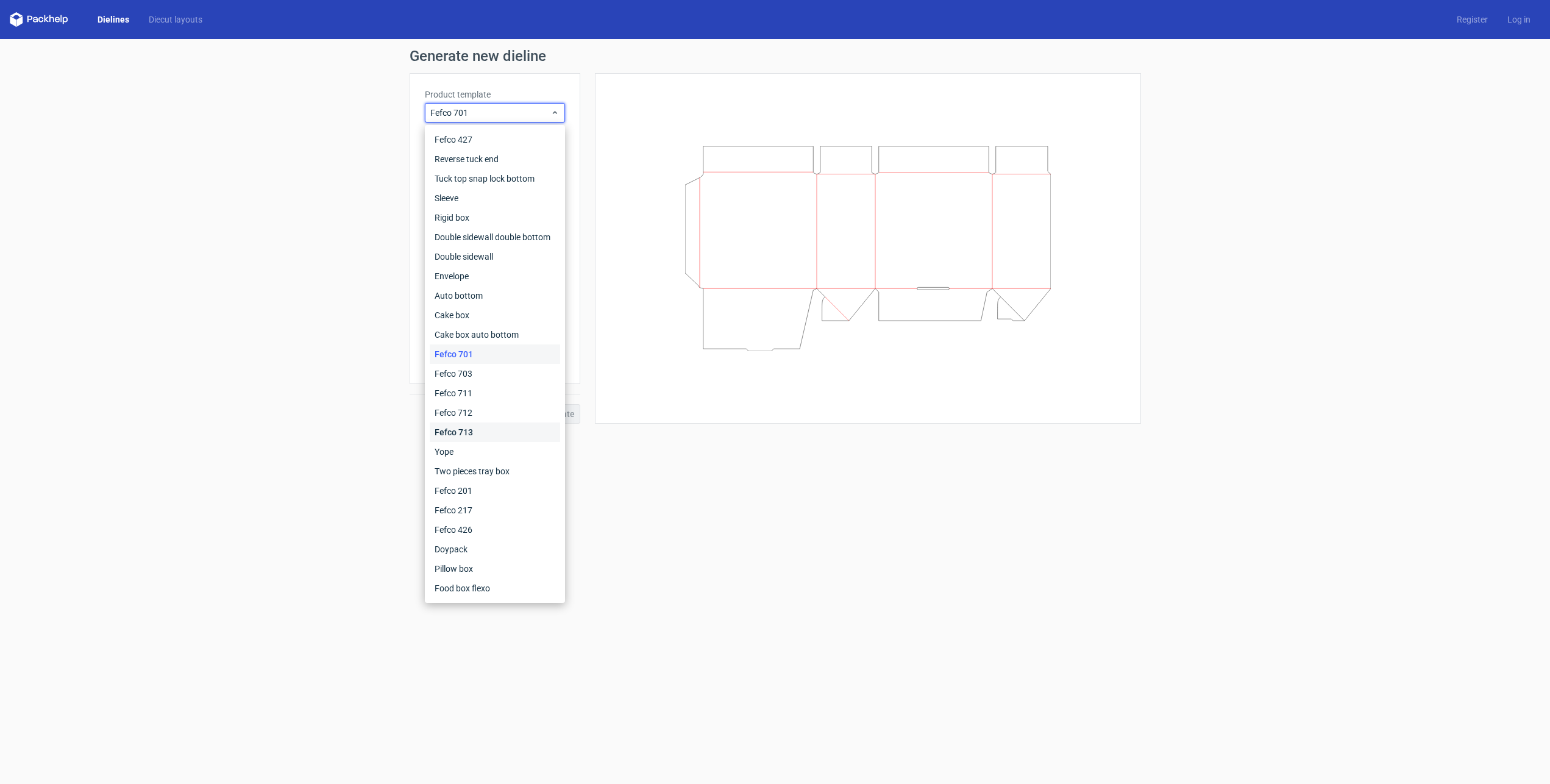
click at [473, 431] on div "Fefco 713" at bounding box center [494, 432] width 130 height 20
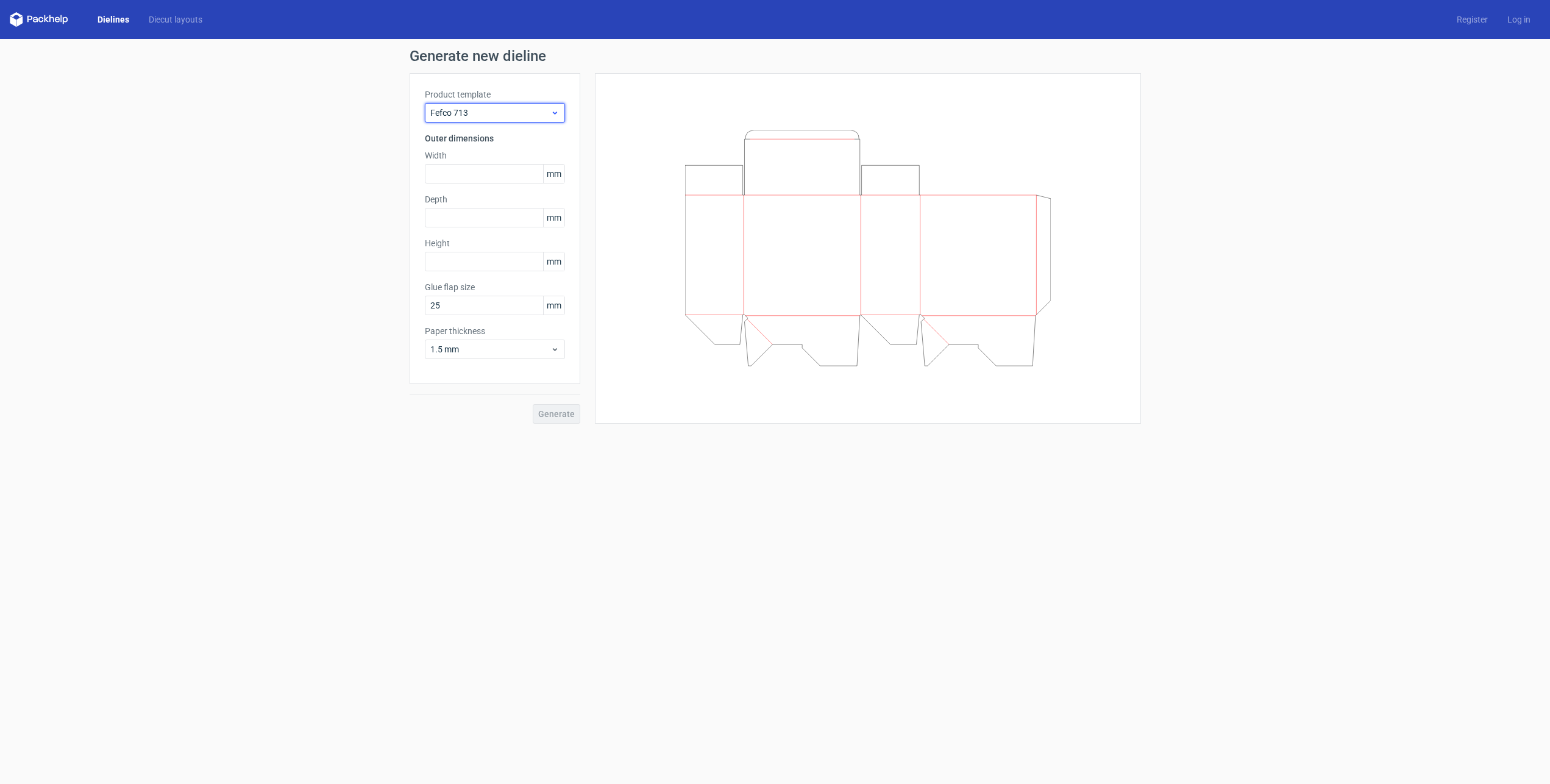
click at [558, 115] on icon at bounding box center [555, 113] width 9 height 10
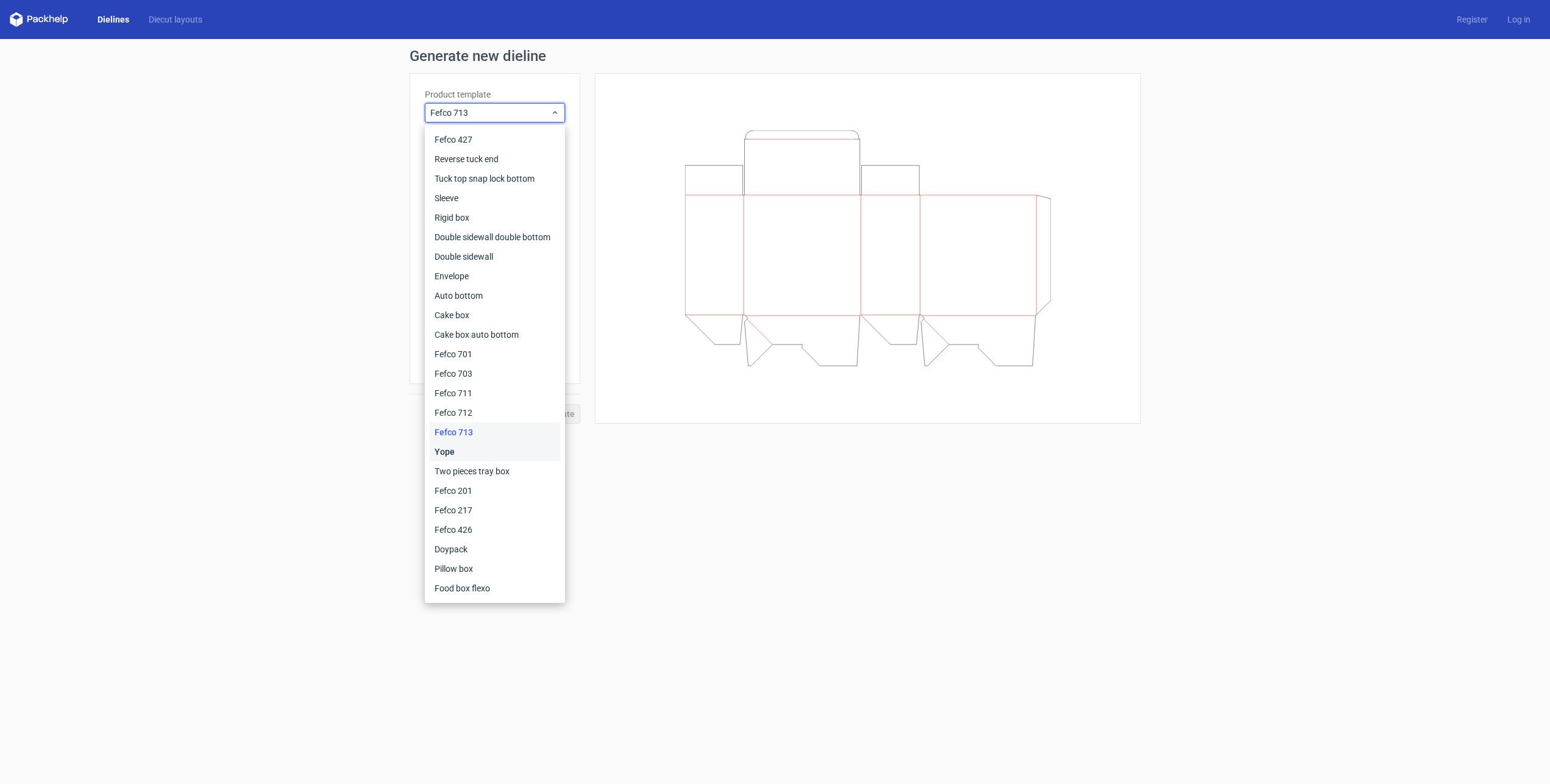
click at [470, 449] on div "Yope" at bounding box center [494, 451] width 130 height 20
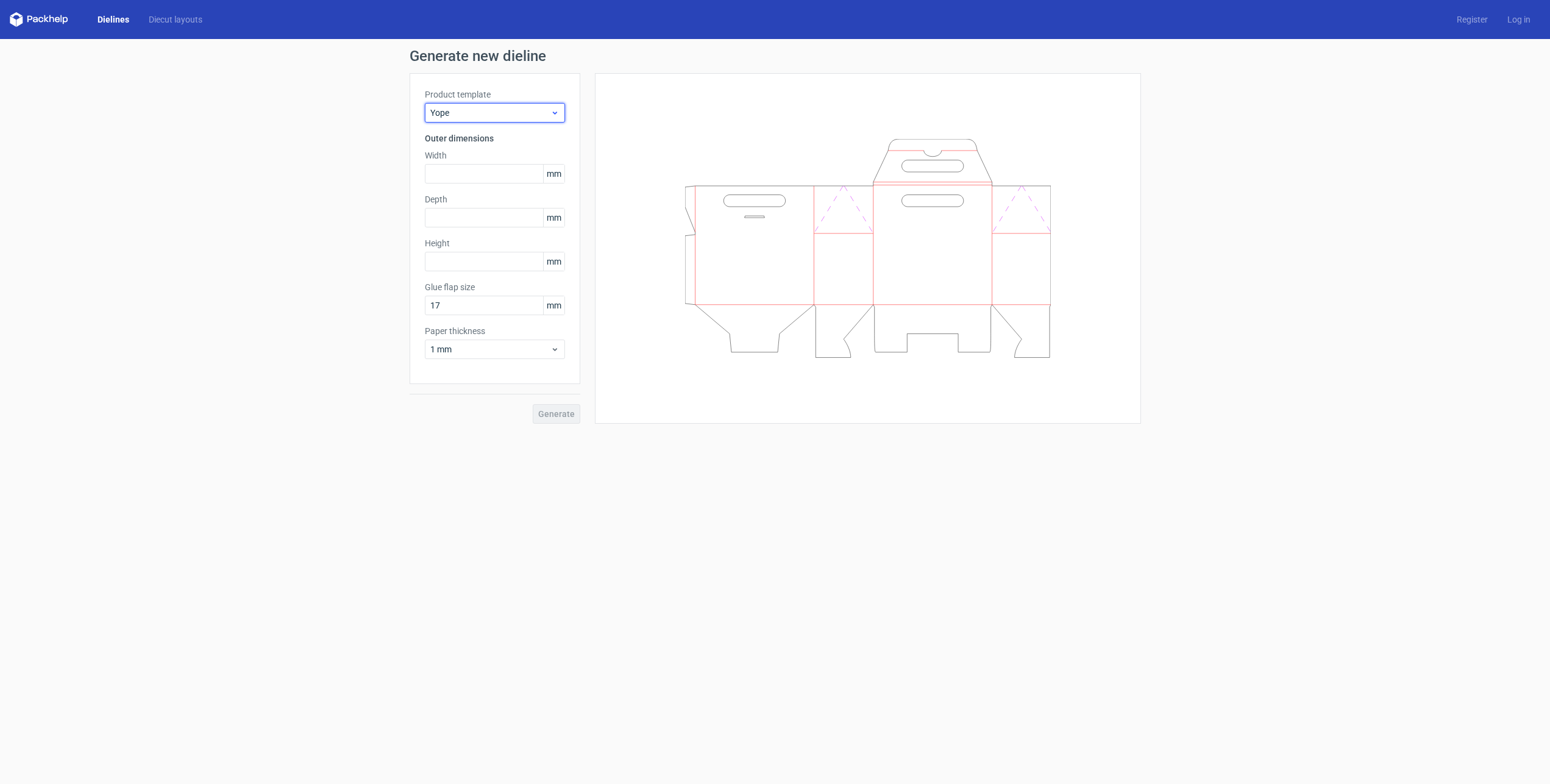
click at [551, 109] on icon at bounding box center [555, 113] width 9 height 10
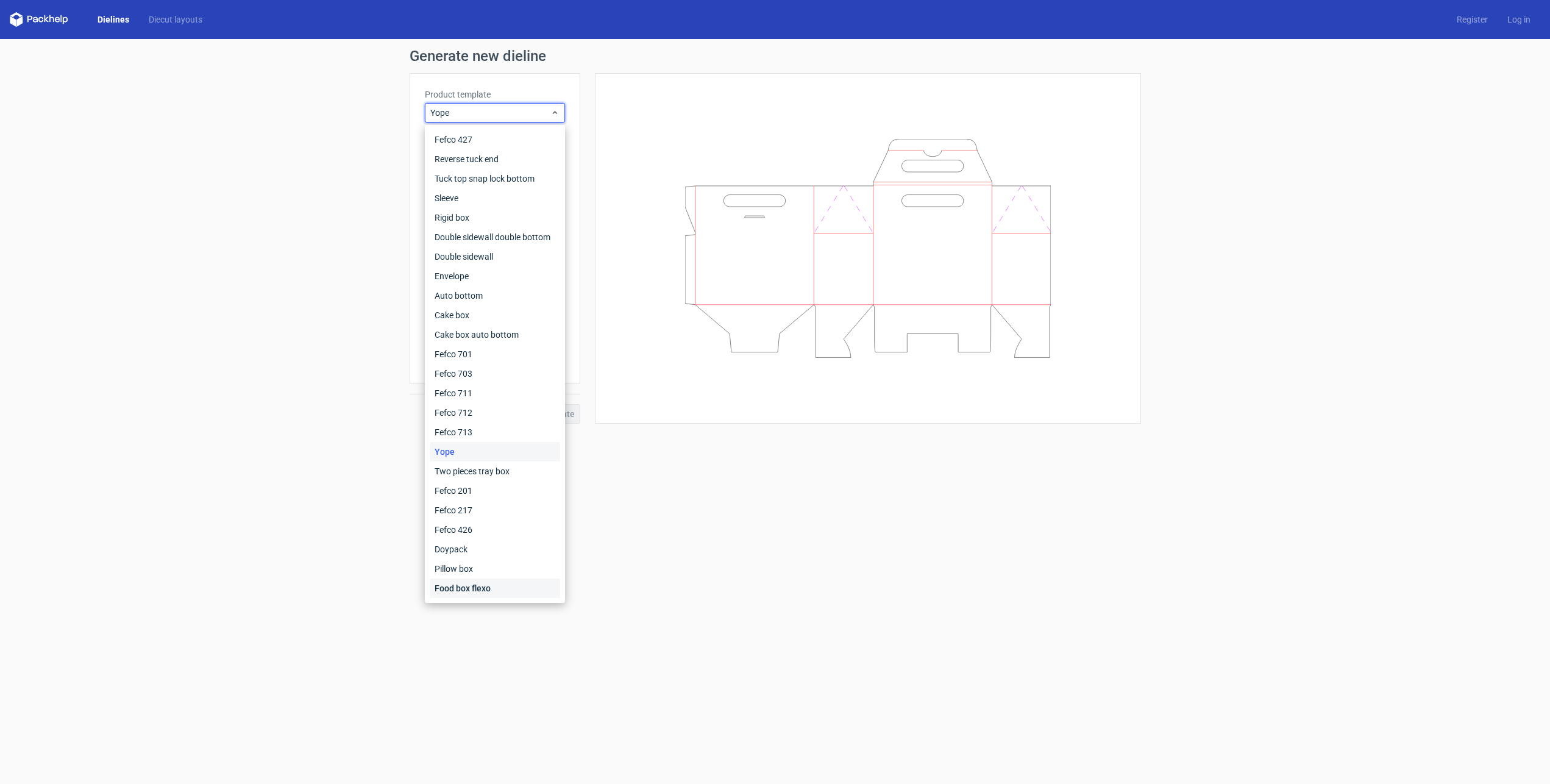
click at [490, 590] on div "Food box flexo" at bounding box center [494, 588] width 130 height 20
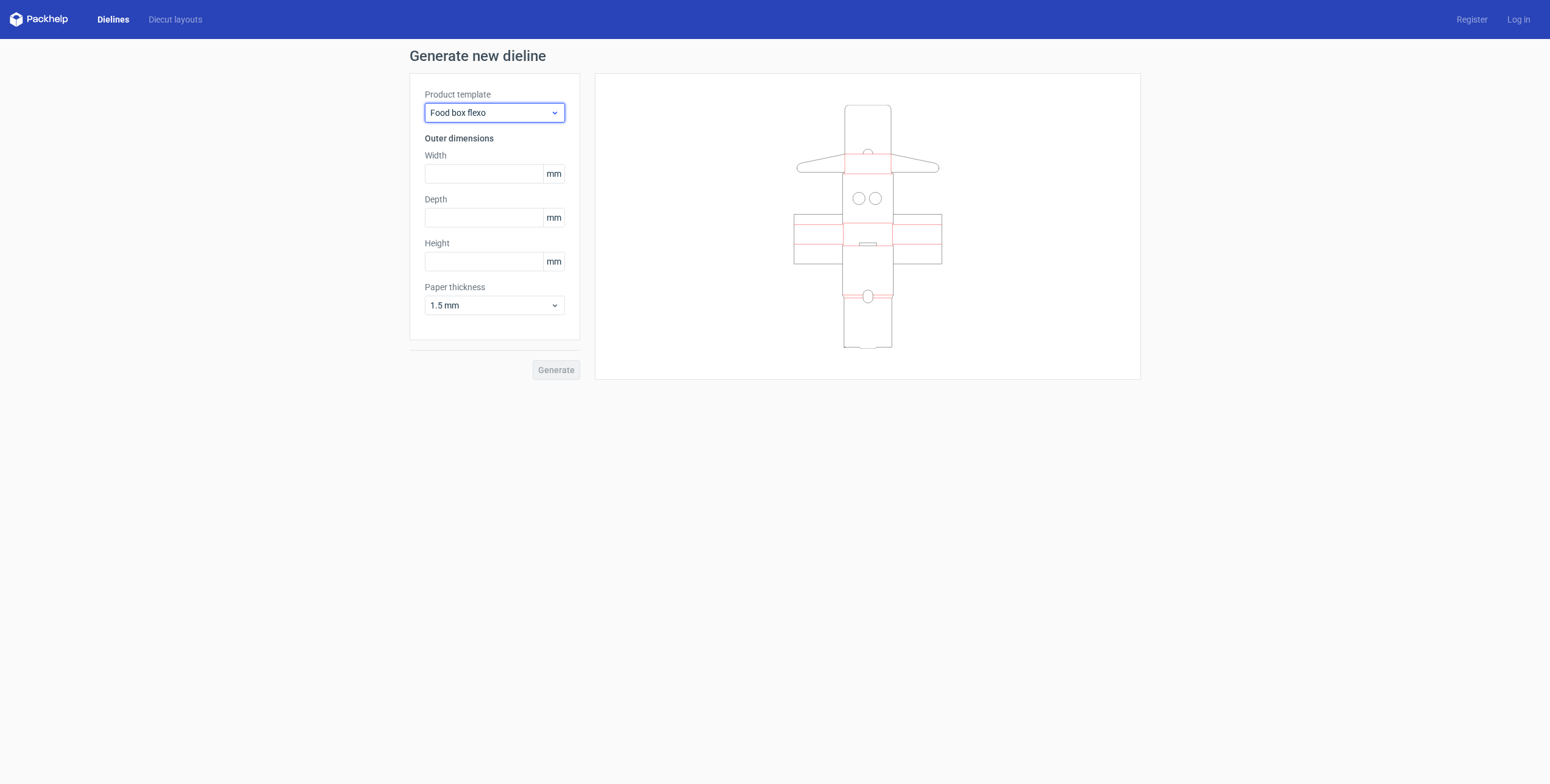
click at [563, 108] on div "Food box flexo" at bounding box center [494, 113] width 140 height 20
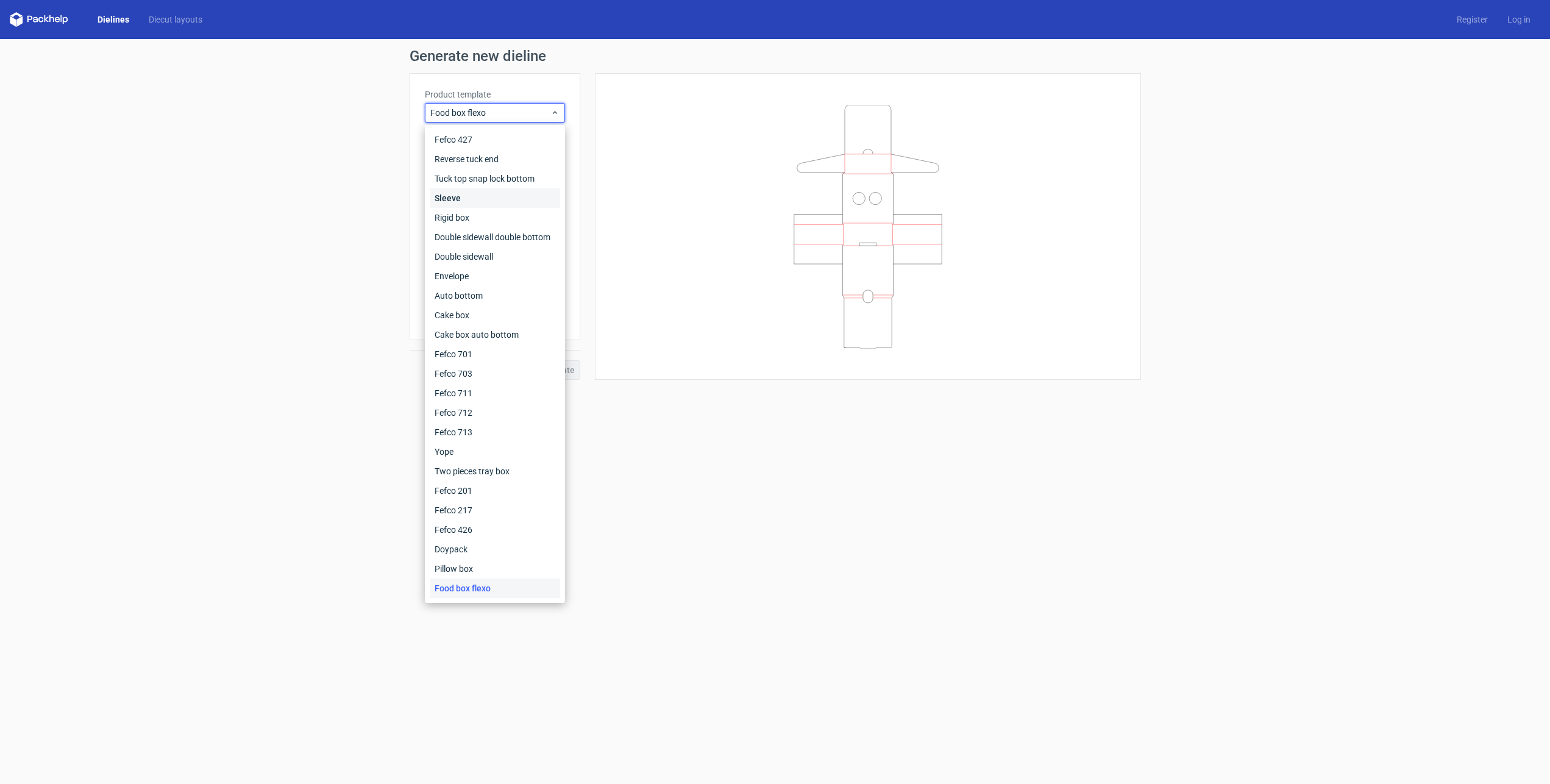
click at [456, 197] on div "Sleeve" at bounding box center [494, 198] width 130 height 20
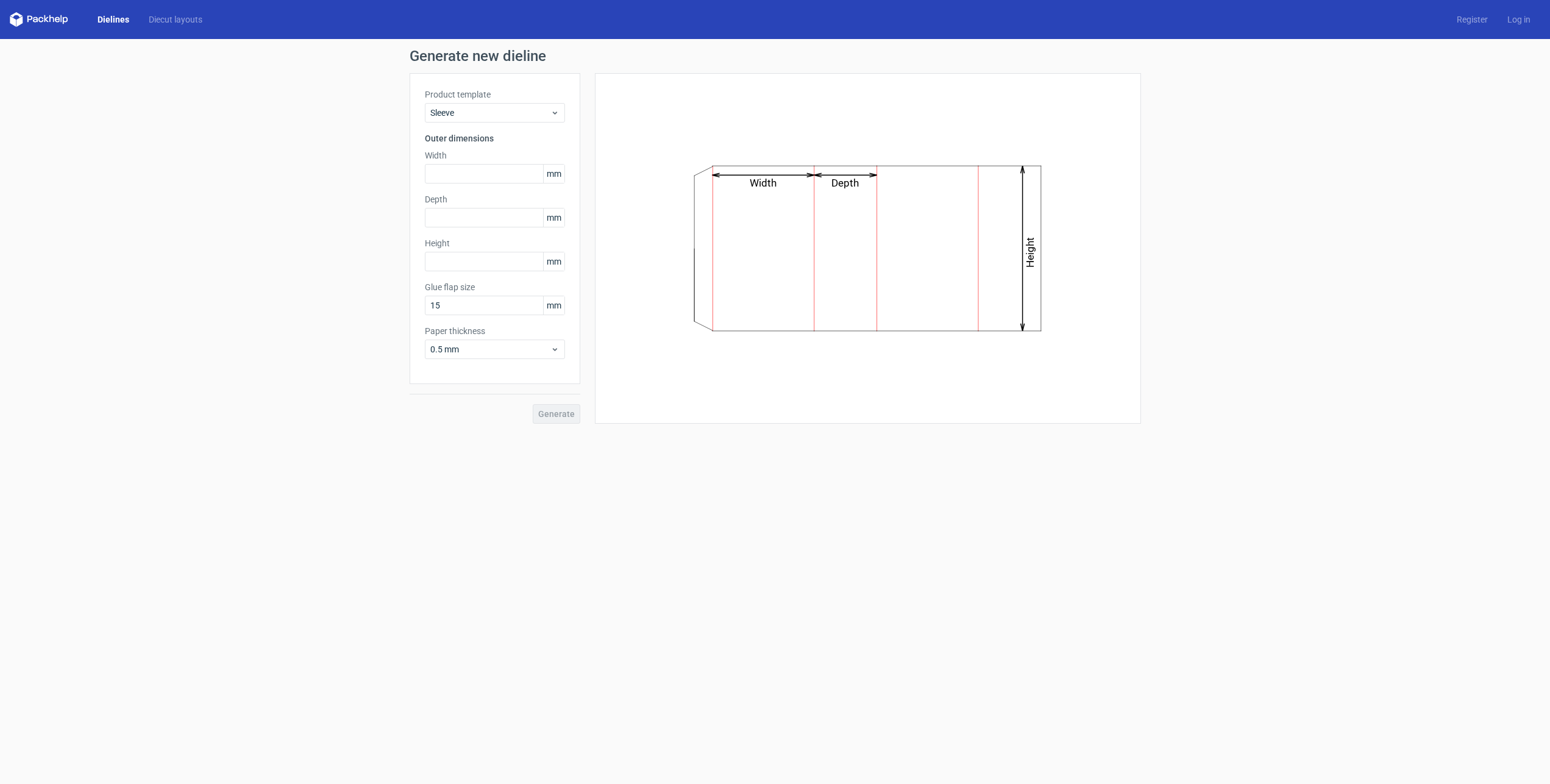
click at [456, 187] on div "Product template Sleeve Outer dimensions Width mm Depth mm Height mm Glue flap …" at bounding box center [495, 228] width 170 height 310
click at [457, 178] on input "text" at bounding box center [494, 174] width 140 height 20
type input "425"
click at [457, 214] on input "text" at bounding box center [494, 218] width 140 height 20
type input "220"
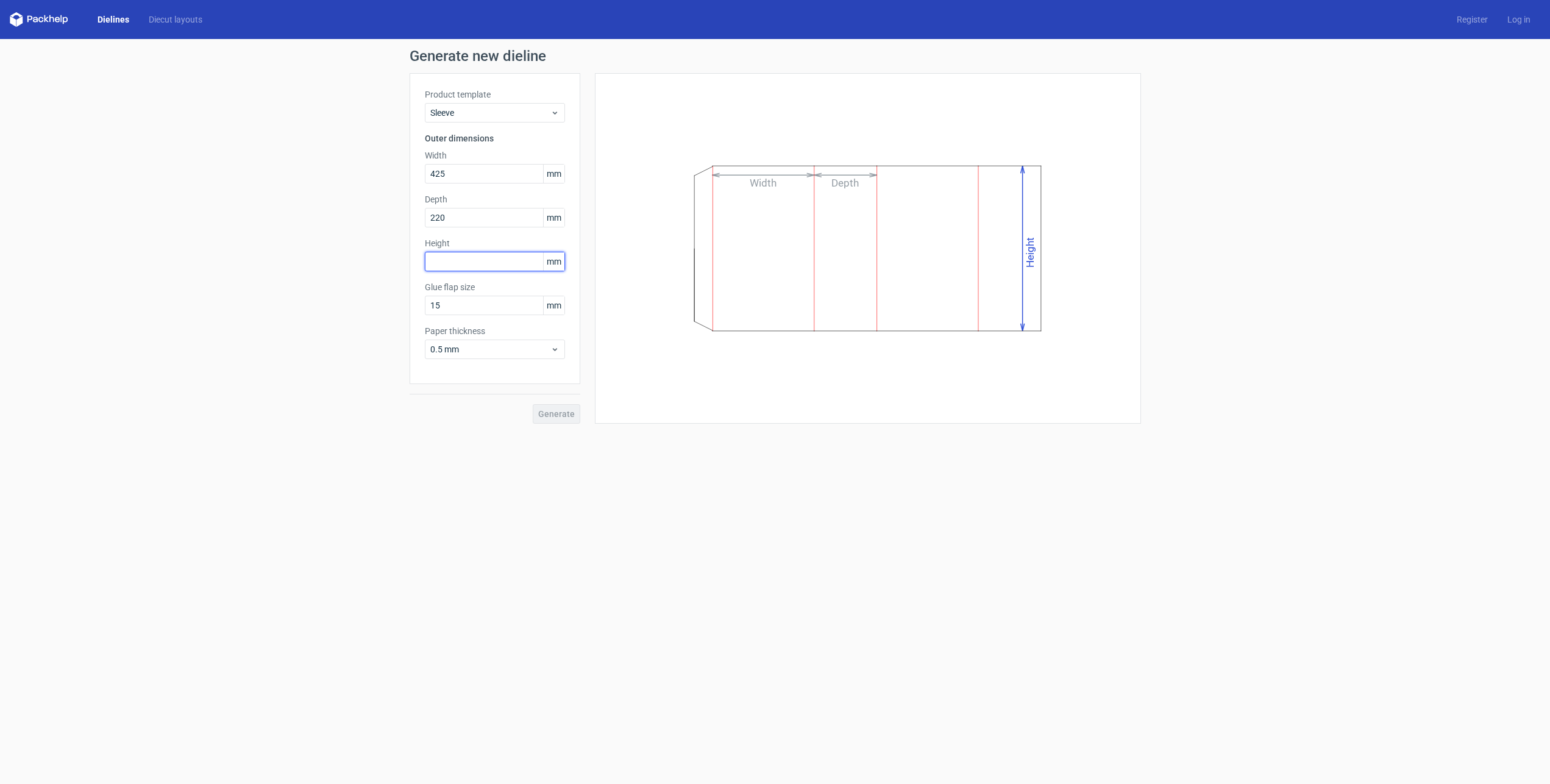
click at [467, 263] on input "text" at bounding box center [494, 261] width 140 height 20
type input "215"
click at [622, 377] on div "Width Depth Height" at bounding box center [868, 248] width 515 height 320
click at [553, 417] on span "Generate" at bounding box center [556, 414] width 37 height 8
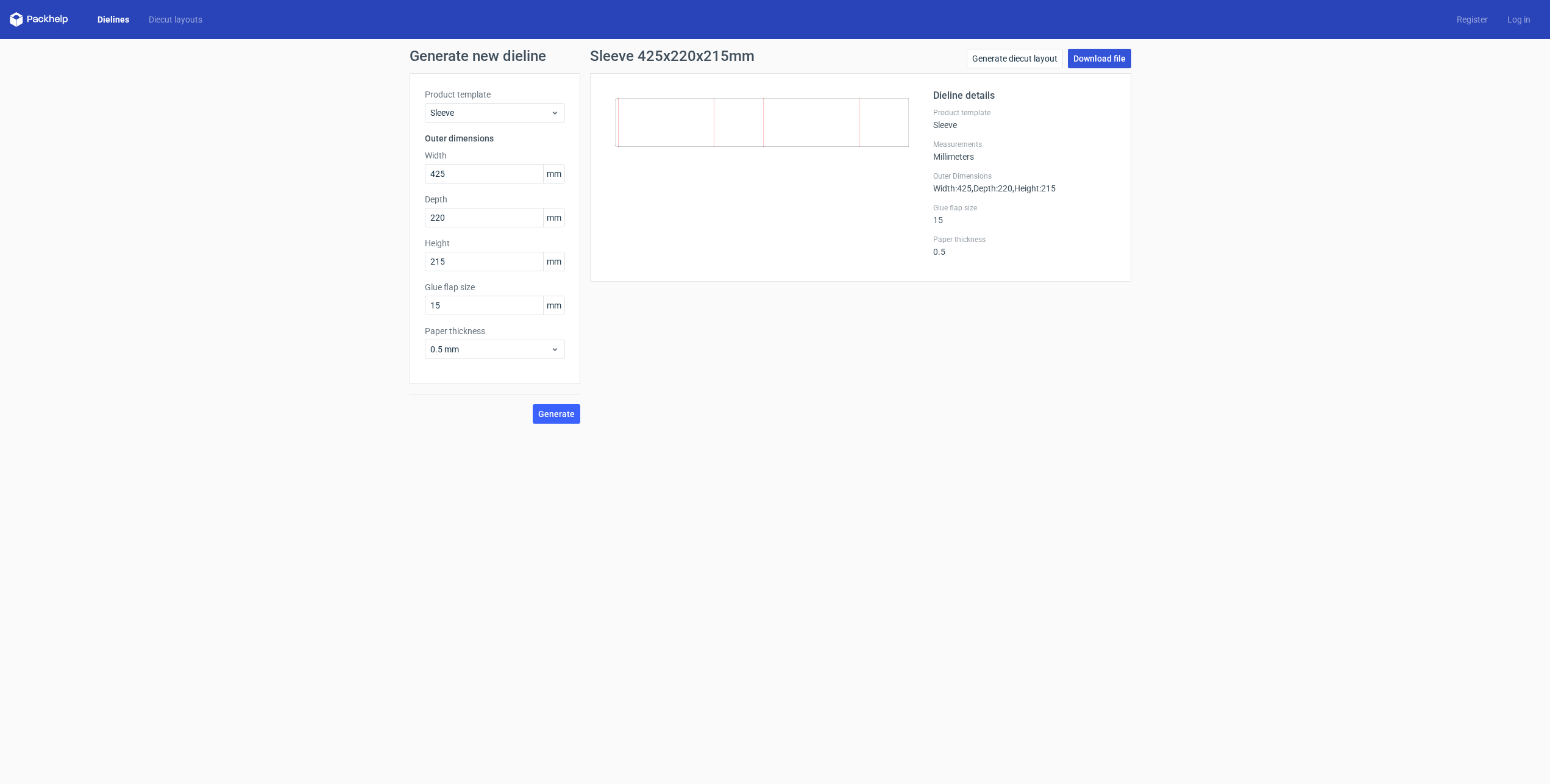
click at [1103, 60] on link "Download file" at bounding box center [1099, 59] width 63 height 20
click at [1024, 60] on link "Generate diecut layout" at bounding box center [1015, 59] width 97 height 20
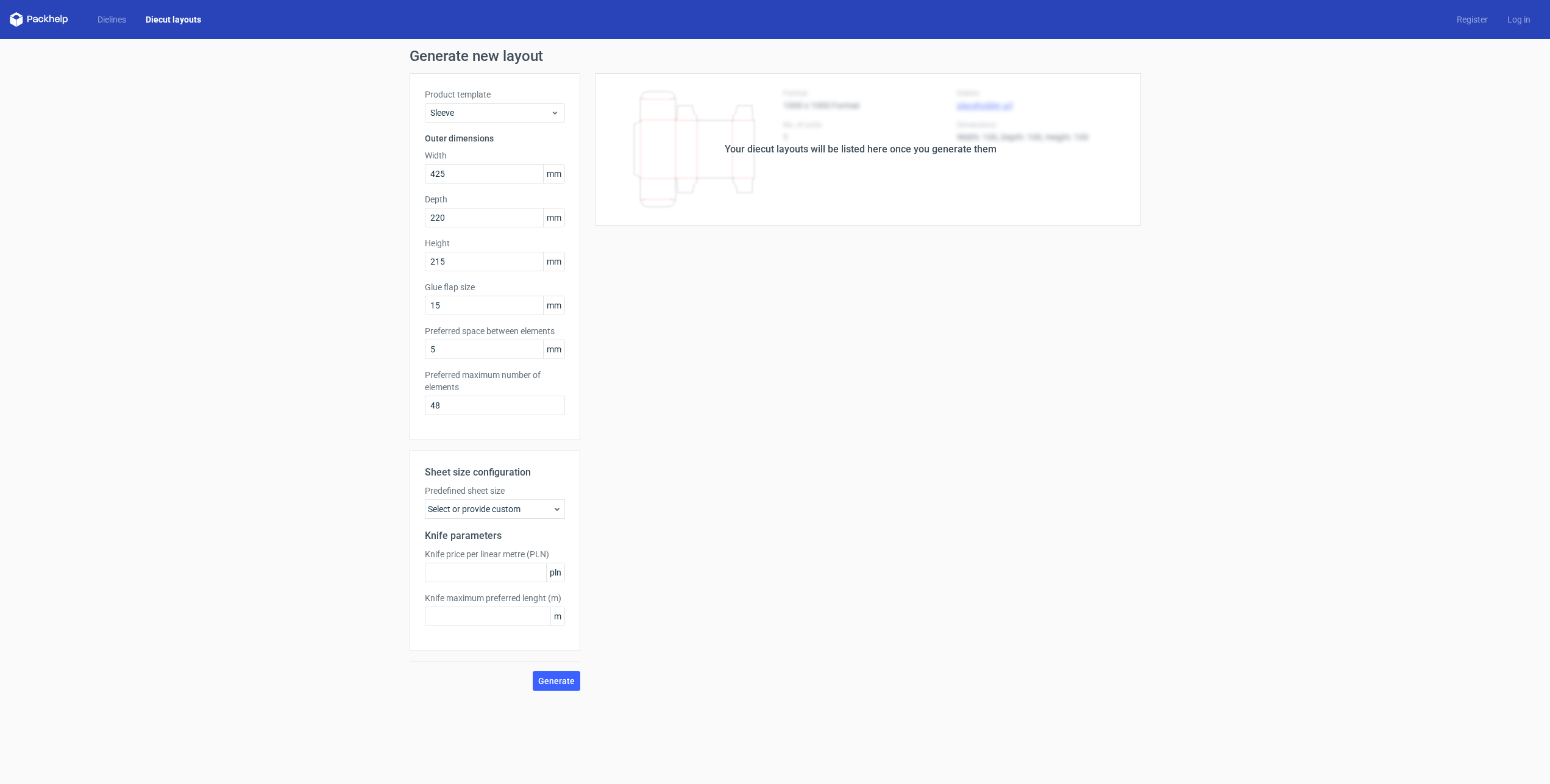
click at [574, 691] on div "Generate new layout Product template Sleeve Outer dimensions Width 425 mm Depth…" at bounding box center [775, 369] width 1550 height 661
click at [560, 678] on span "Generate" at bounding box center [556, 681] width 37 height 8
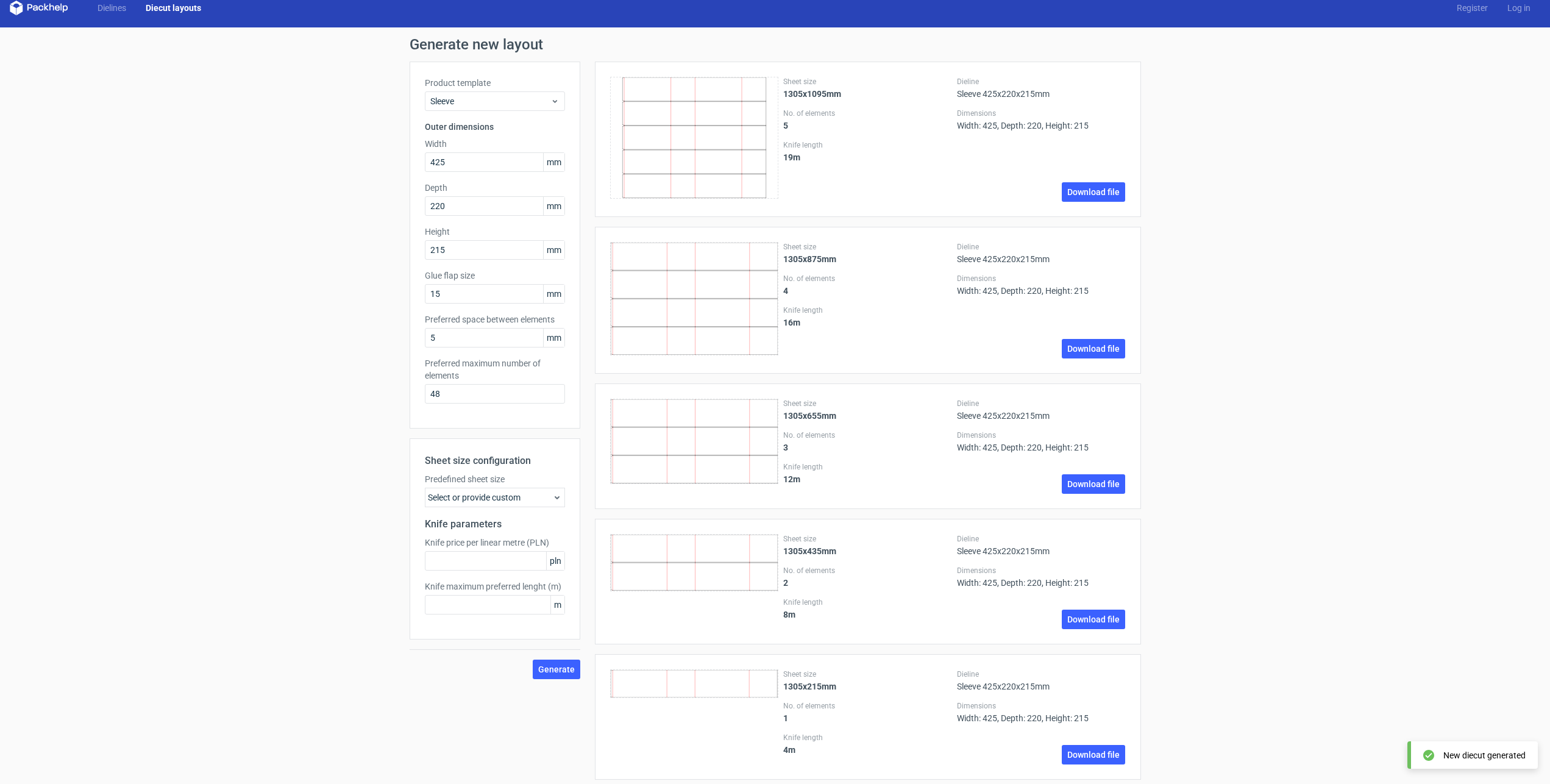
scroll to position [27, 0]
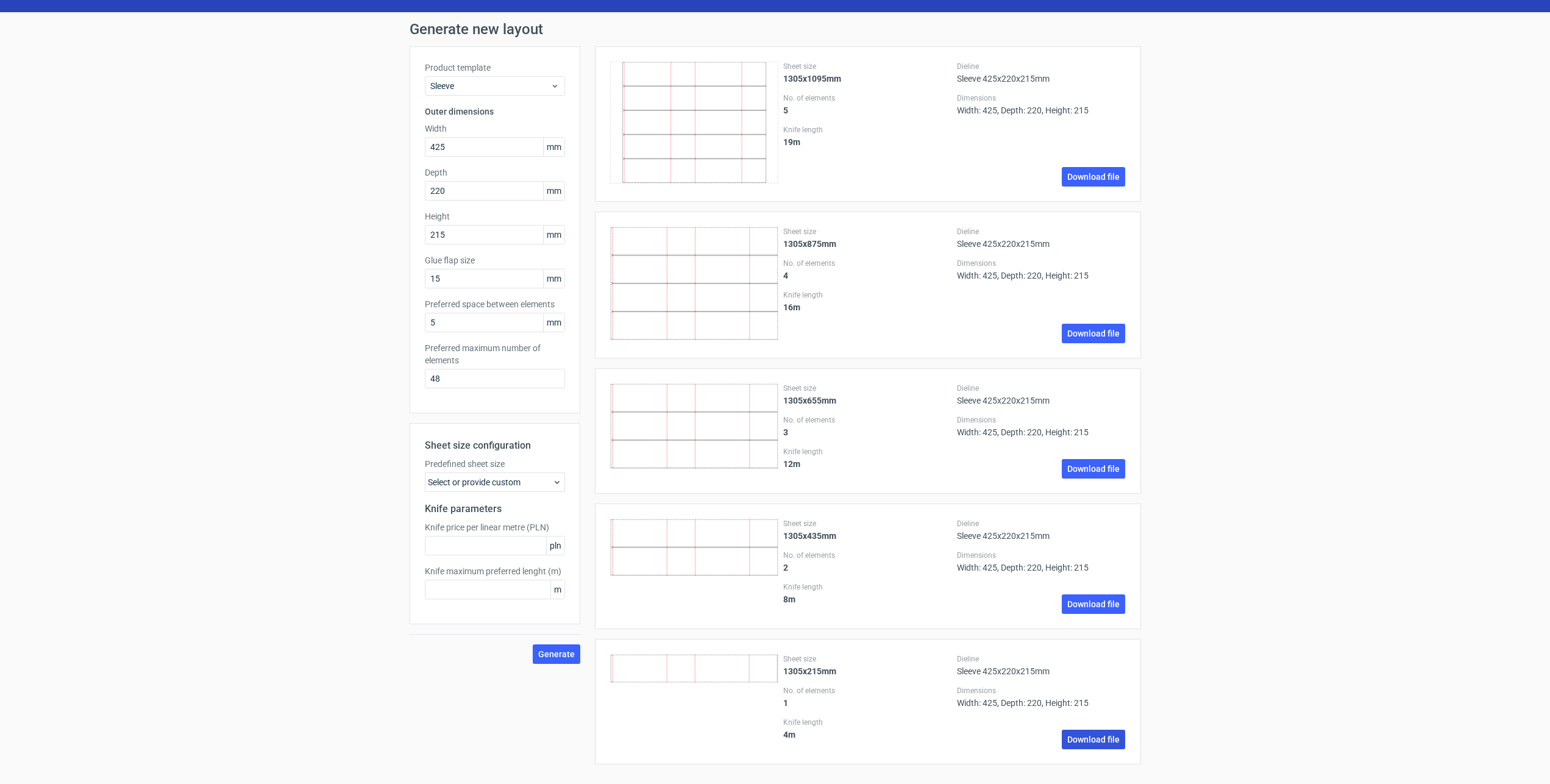
click at [1065, 741] on link "Download file" at bounding box center [1093, 739] width 63 height 20
click at [555, 484] on icon at bounding box center [557, 482] width 10 height 10
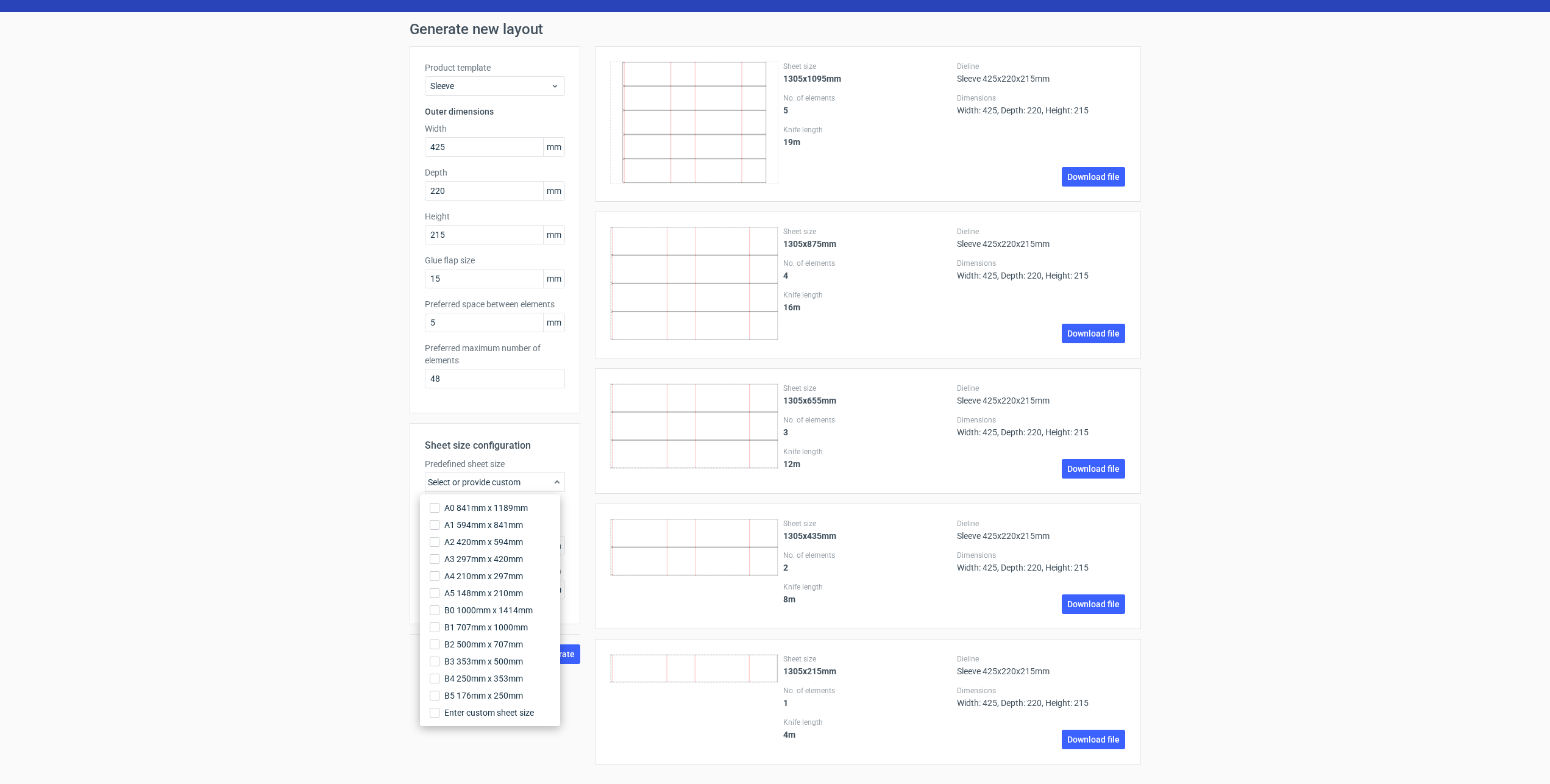
click at [589, 455] on div "Sheet size 1305x655mm No. of elements 3 Knife length 12 m Dieline Sleeve 425x22…" at bounding box center [860, 430] width 560 height 125
